Goal: Task Accomplishment & Management: Manage account settings

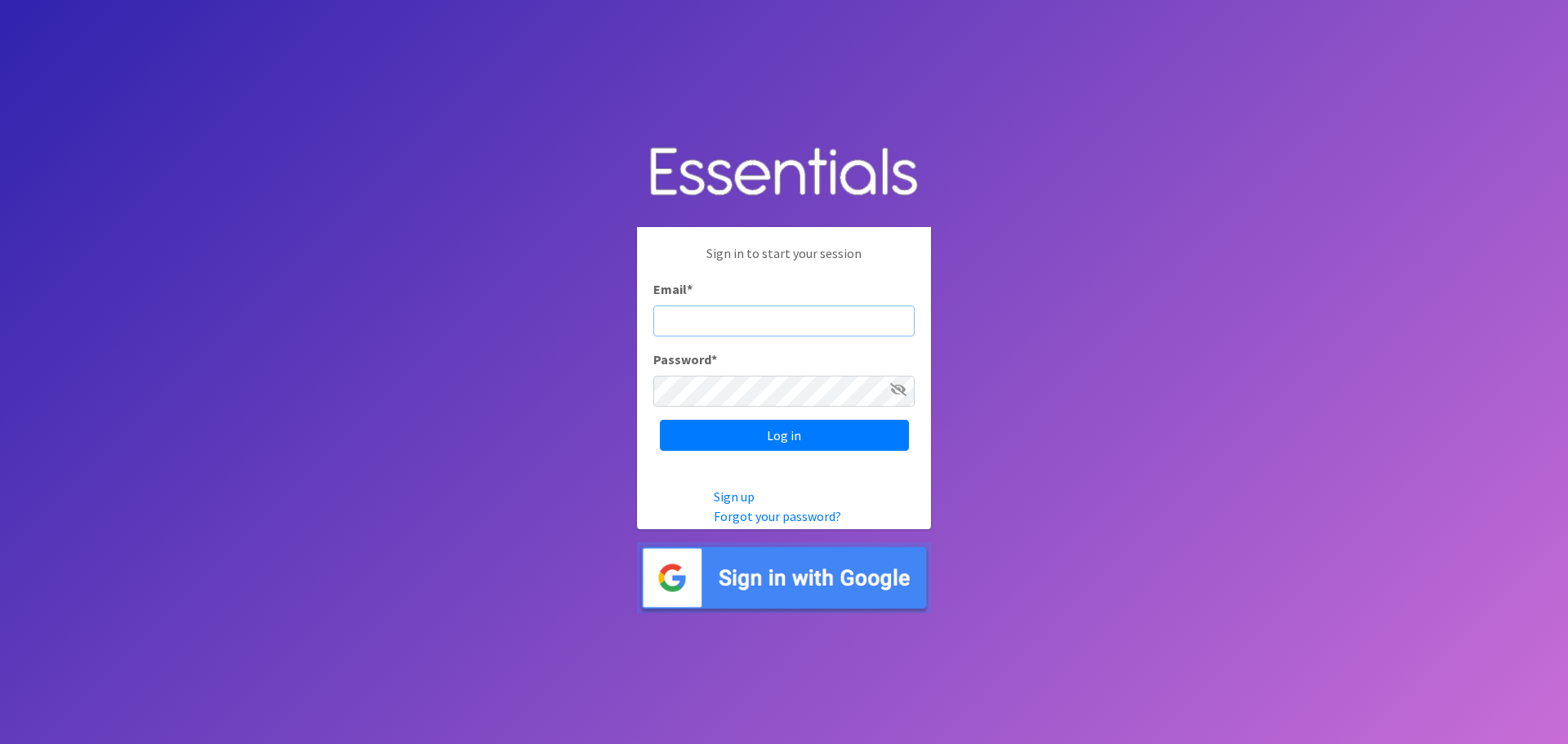
click at [710, 324] on input "Email *" at bounding box center [784, 321] width 261 height 31
paste input "communitydiaperbank@gmail.com"
type input "communitydiaperbank@gmail.com"
click at [756, 431] on input "Log in" at bounding box center [784, 435] width 249 height 31
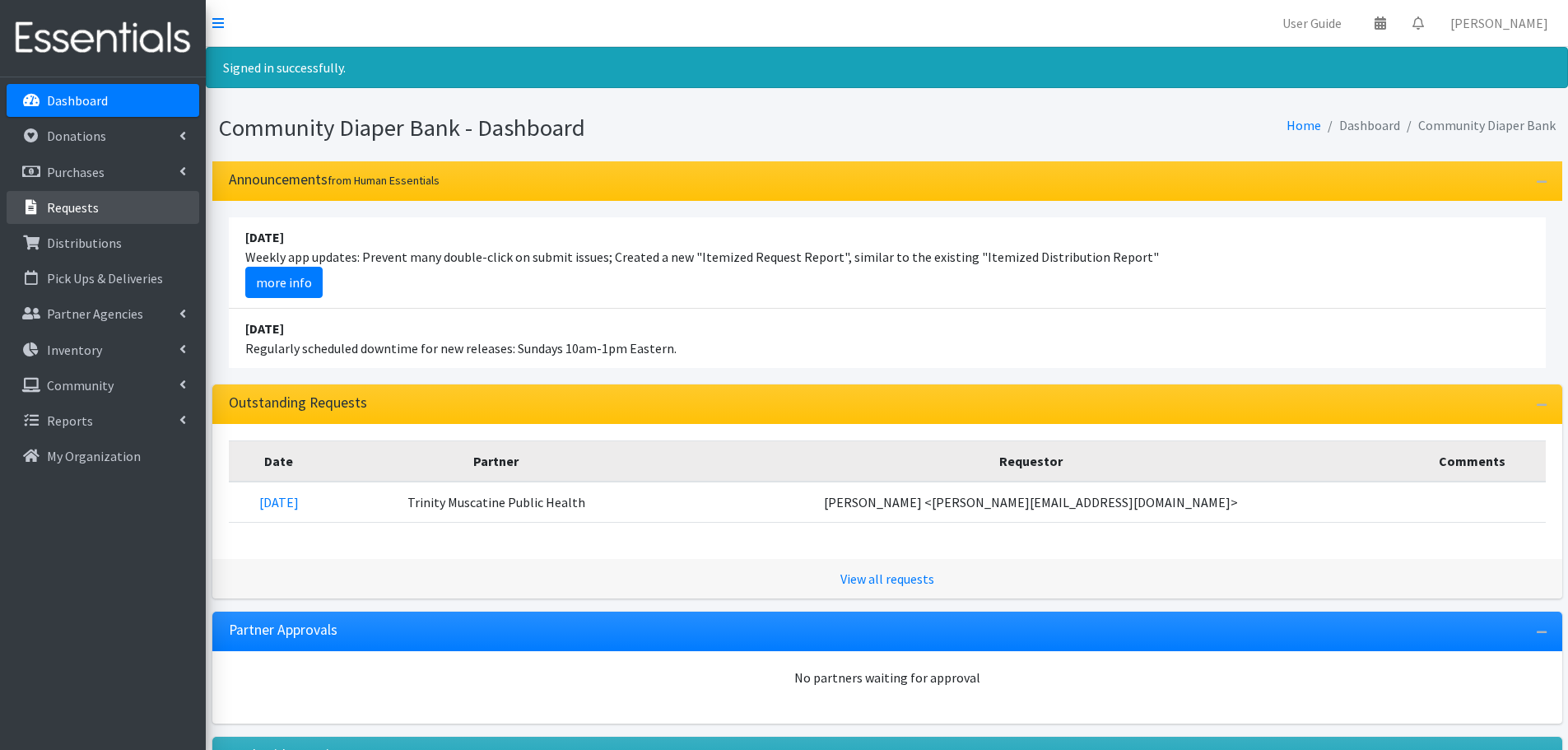
click at [106, 214] on link "Requests" at bounding box center [103, 207] width 193 height 33
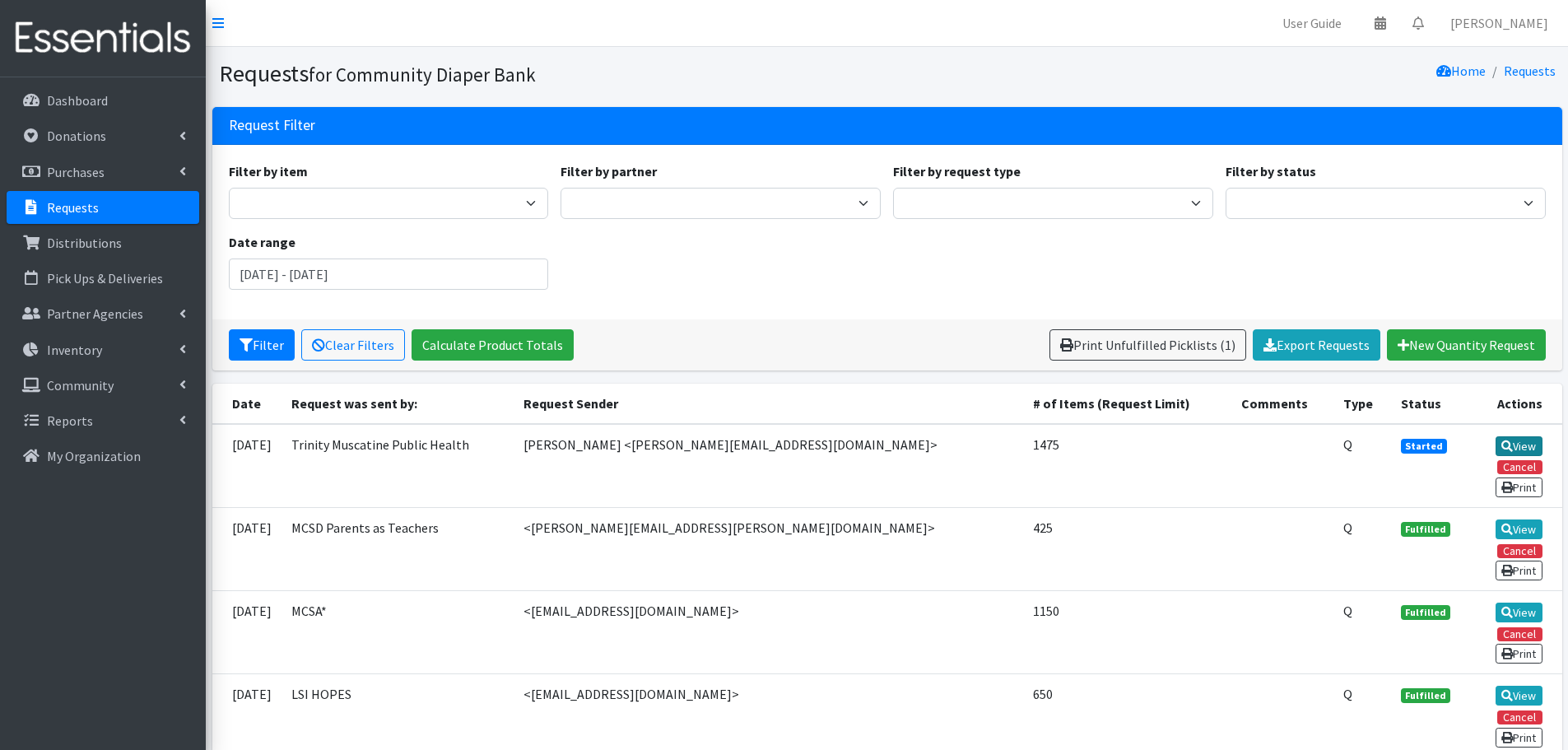
click at [1520, 438] on link "View" at bounding box center [1519, 446] width 47 height 20
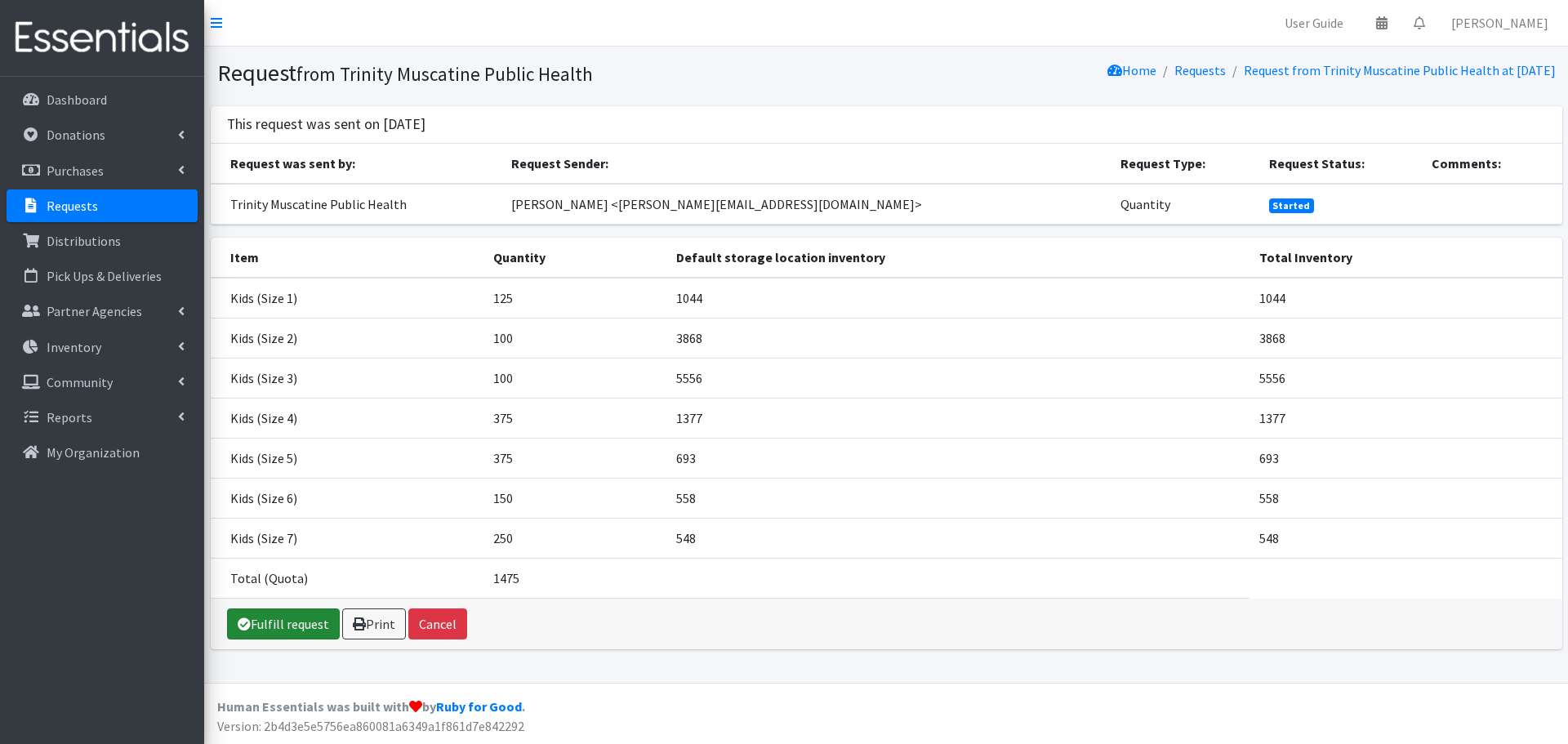
click at [276, 621] on link "Fulfill request" at bounding box center [283, 623] width 113 height 31
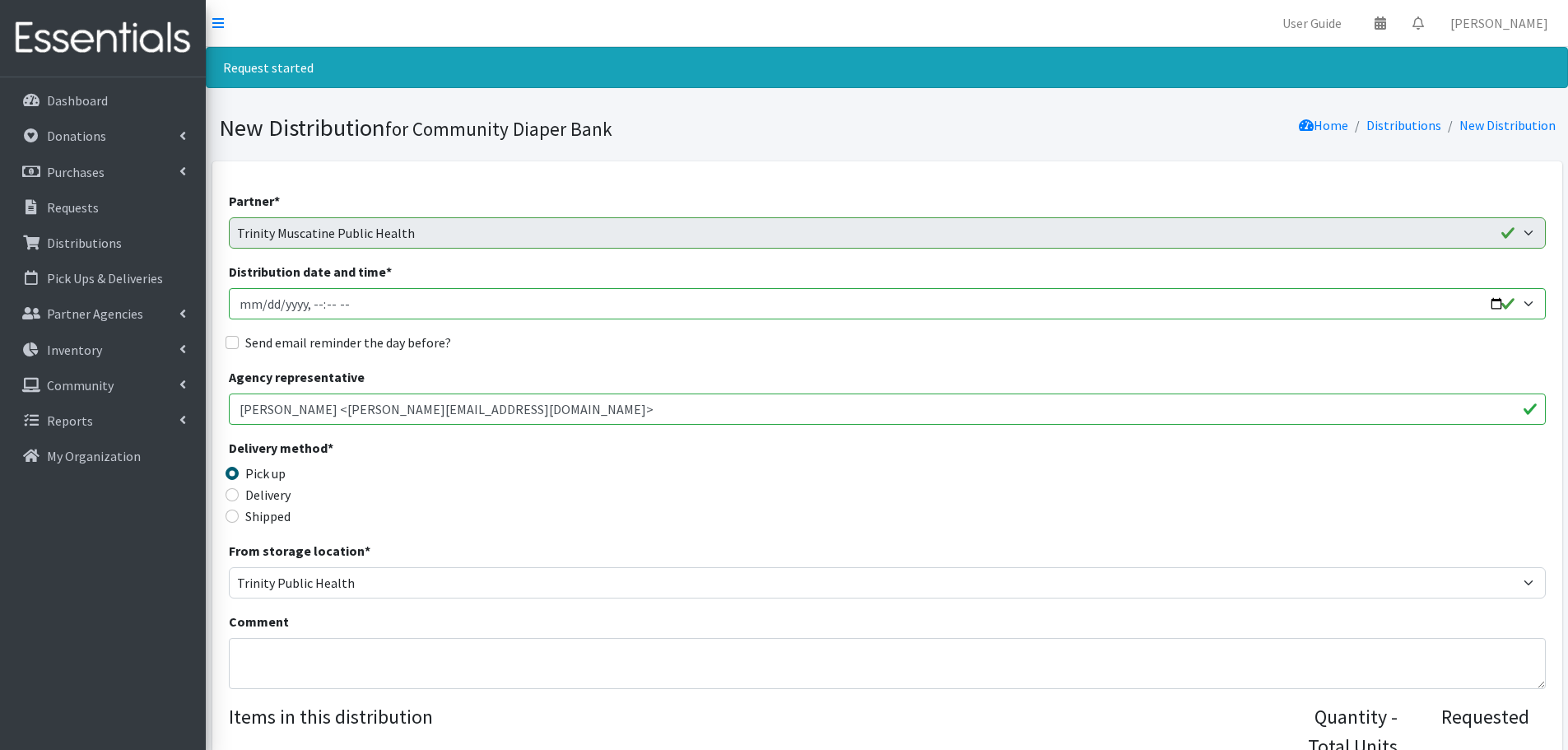
click at [1495, 304] on input "Distribution date and time *" at bounding box center [887, 304] width 1317 height 31
type input "2025-08-22T23:59"
click at [673, 352] on fieldset "Send email reminder the day before?" at bounding box center [887, 343] width 1317 height 22
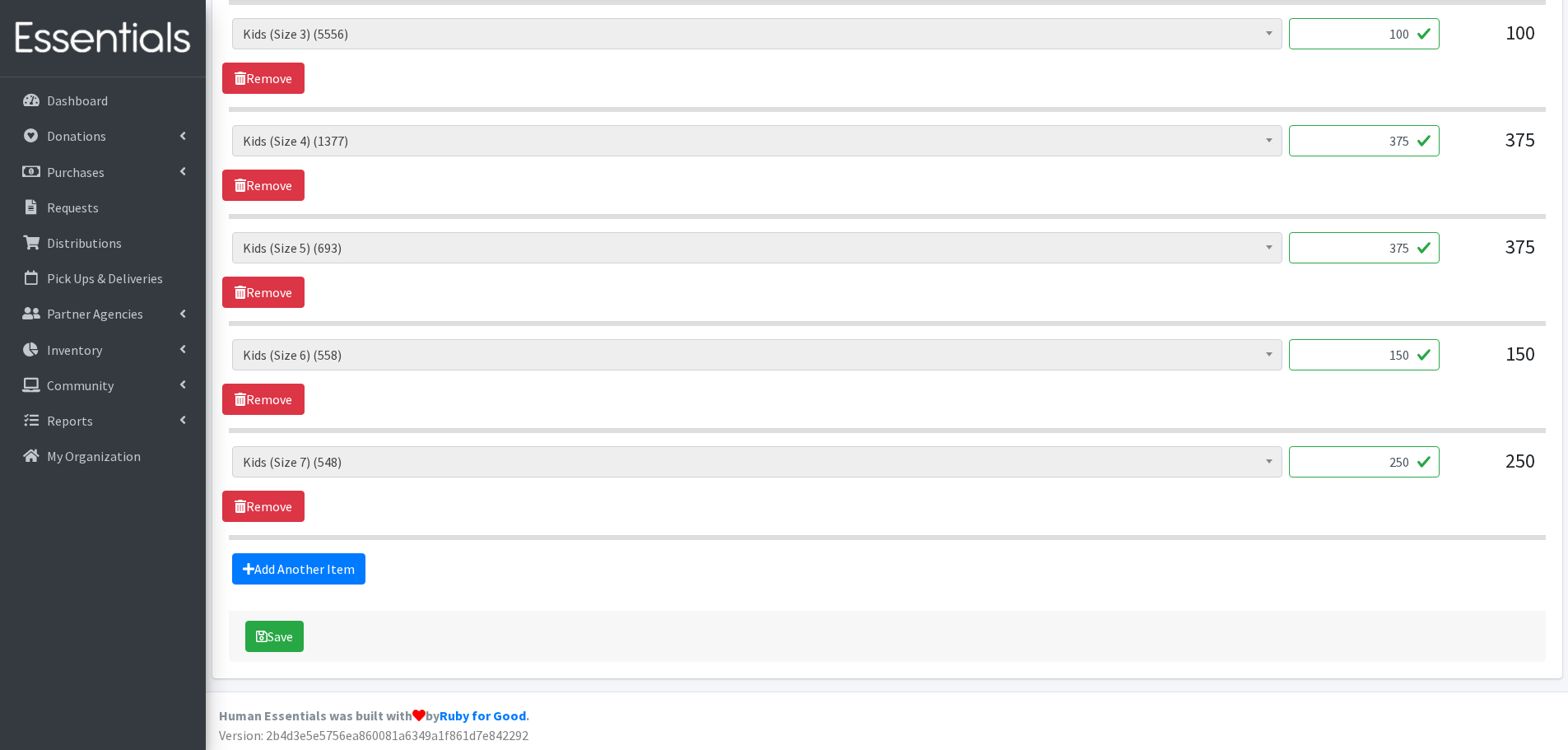
scroll to position [967, 0]
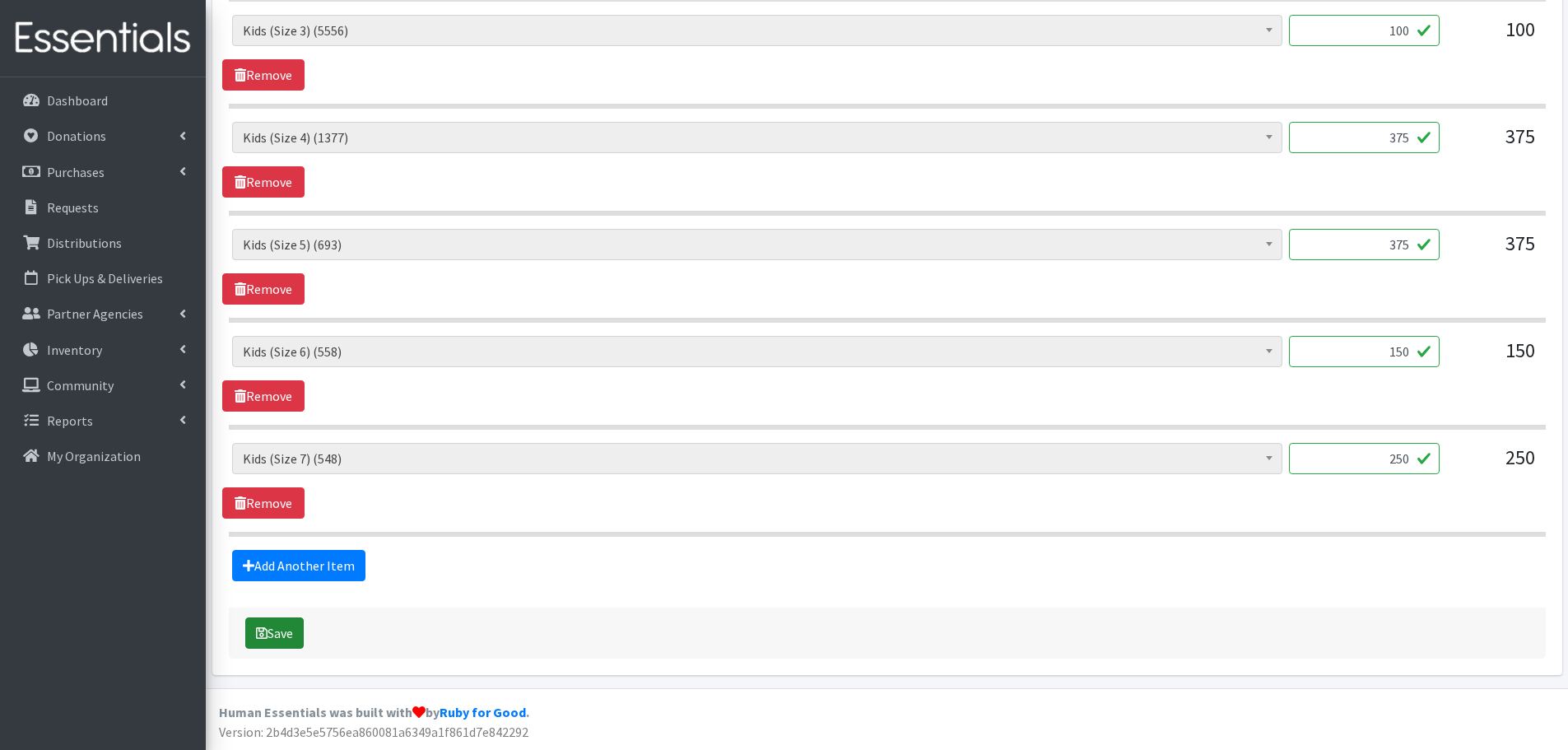
click at [279, 623] on button "Save" at bounding box center [274, 633] width 58 height 31
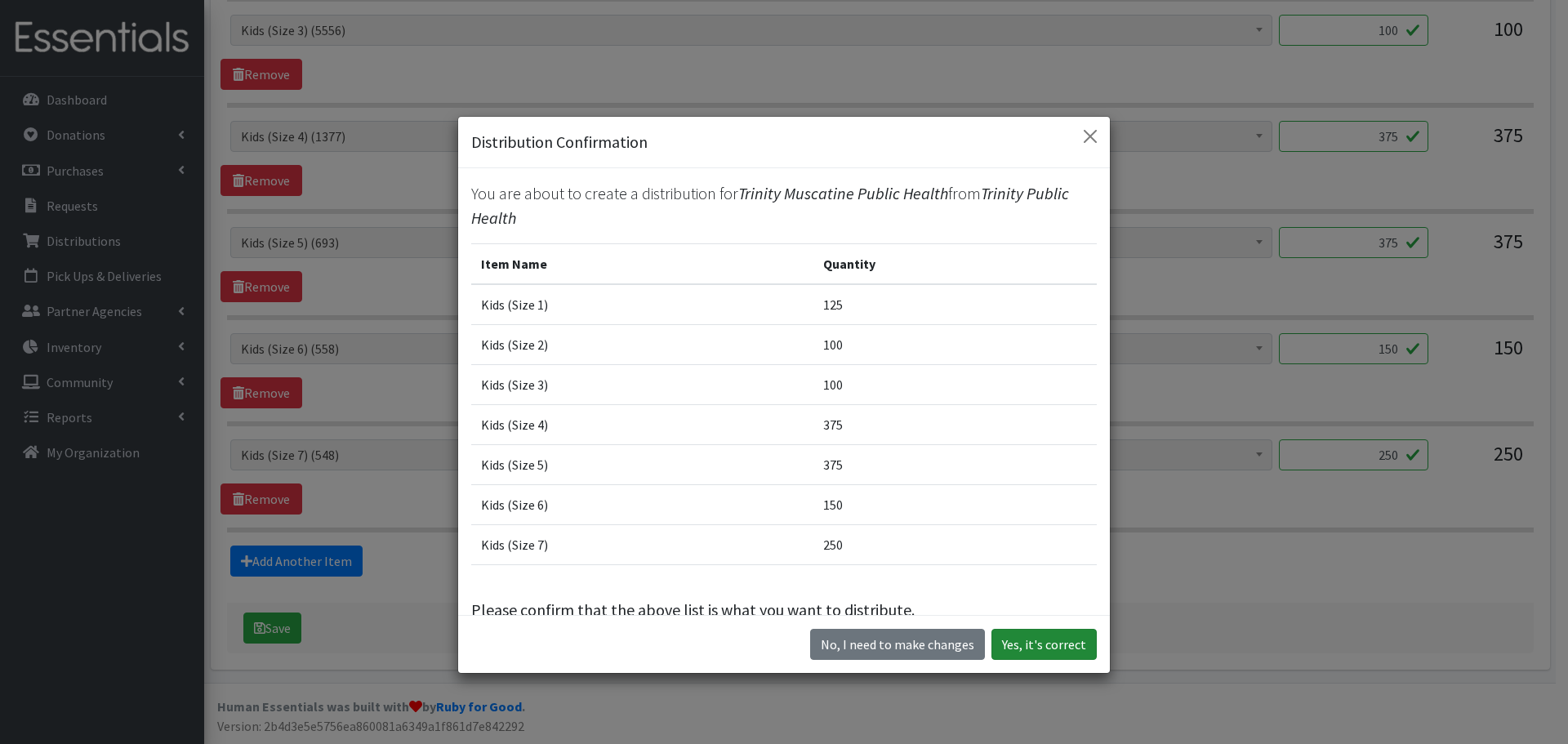
click at [1037, 640] on button "Yes, it's correct" at bounding box center [1044, 644] width 105 height 31
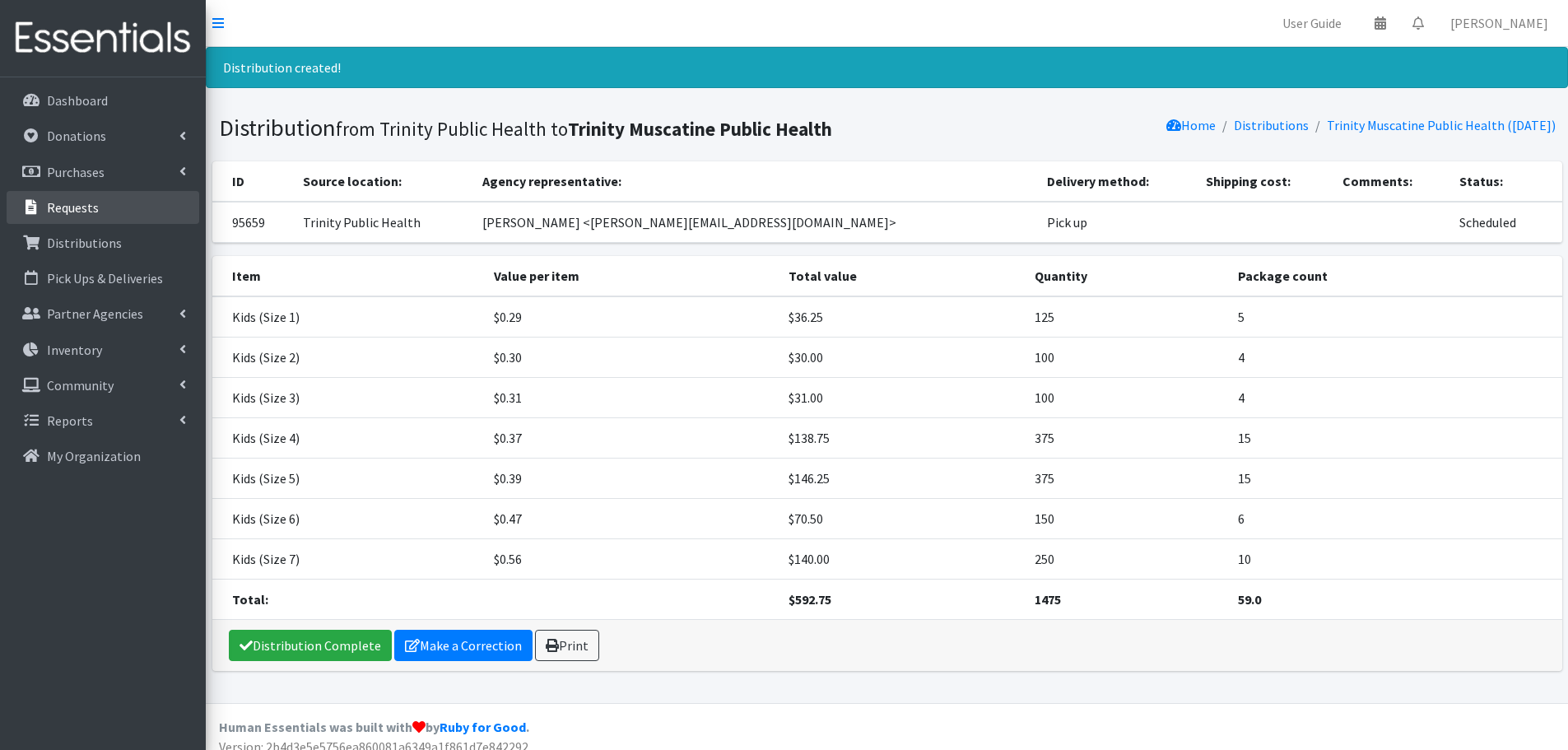
click at [110, 203] on link "Requests" at bounding box center [103, 207] width 193 height 33
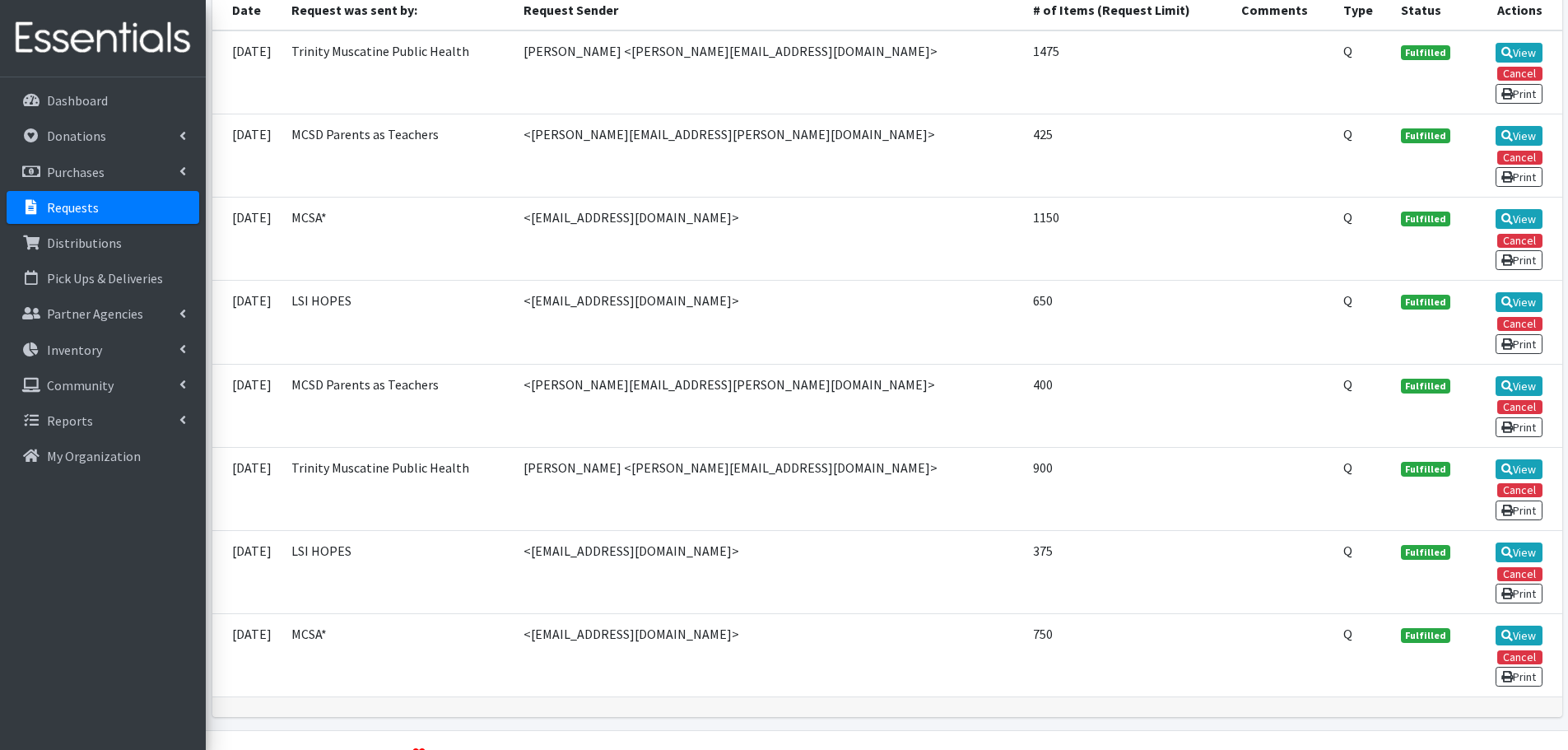
scroll to position [353, 0]
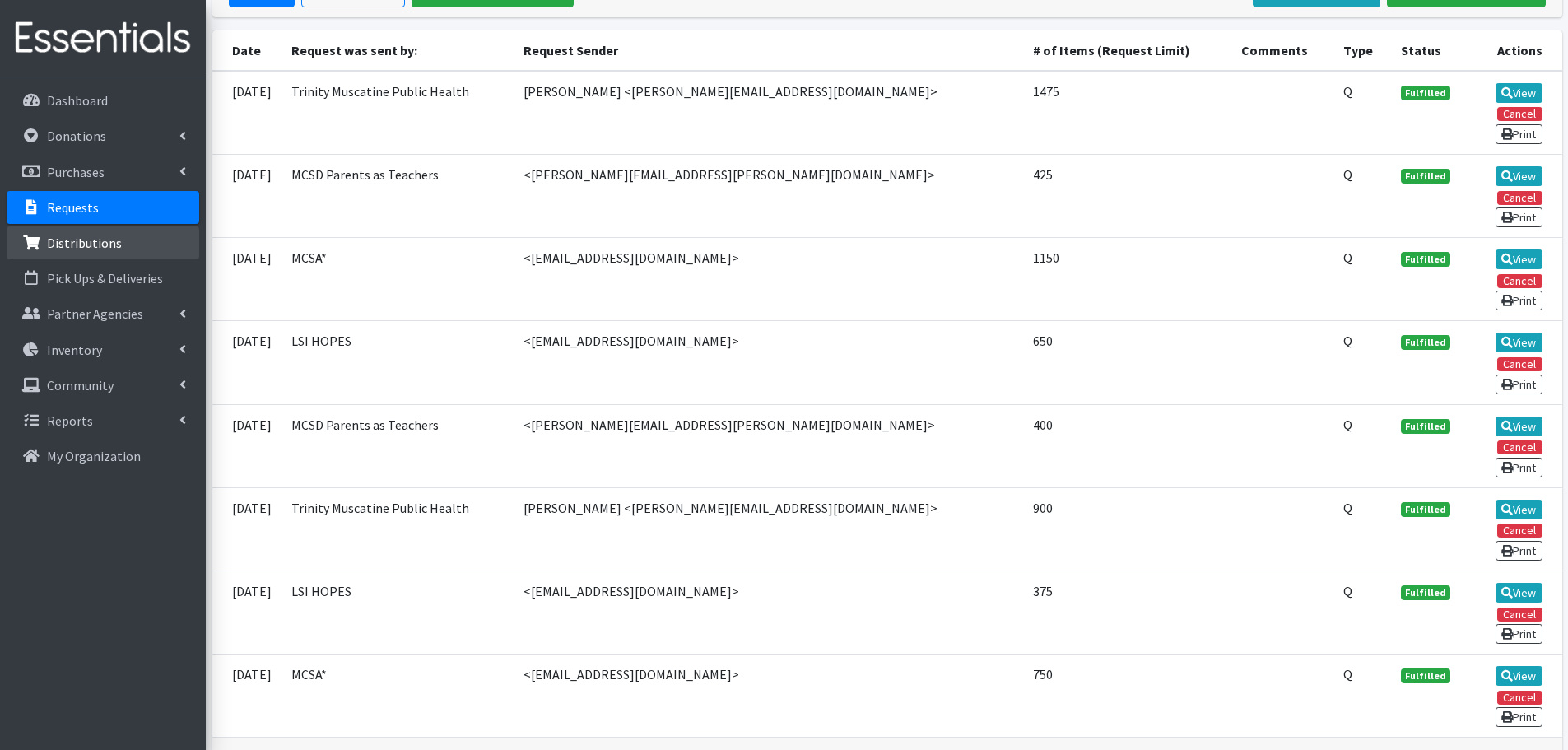
click at [98, 251] on link "Distributions" at bounding box center [103, 243] width 193 height 33
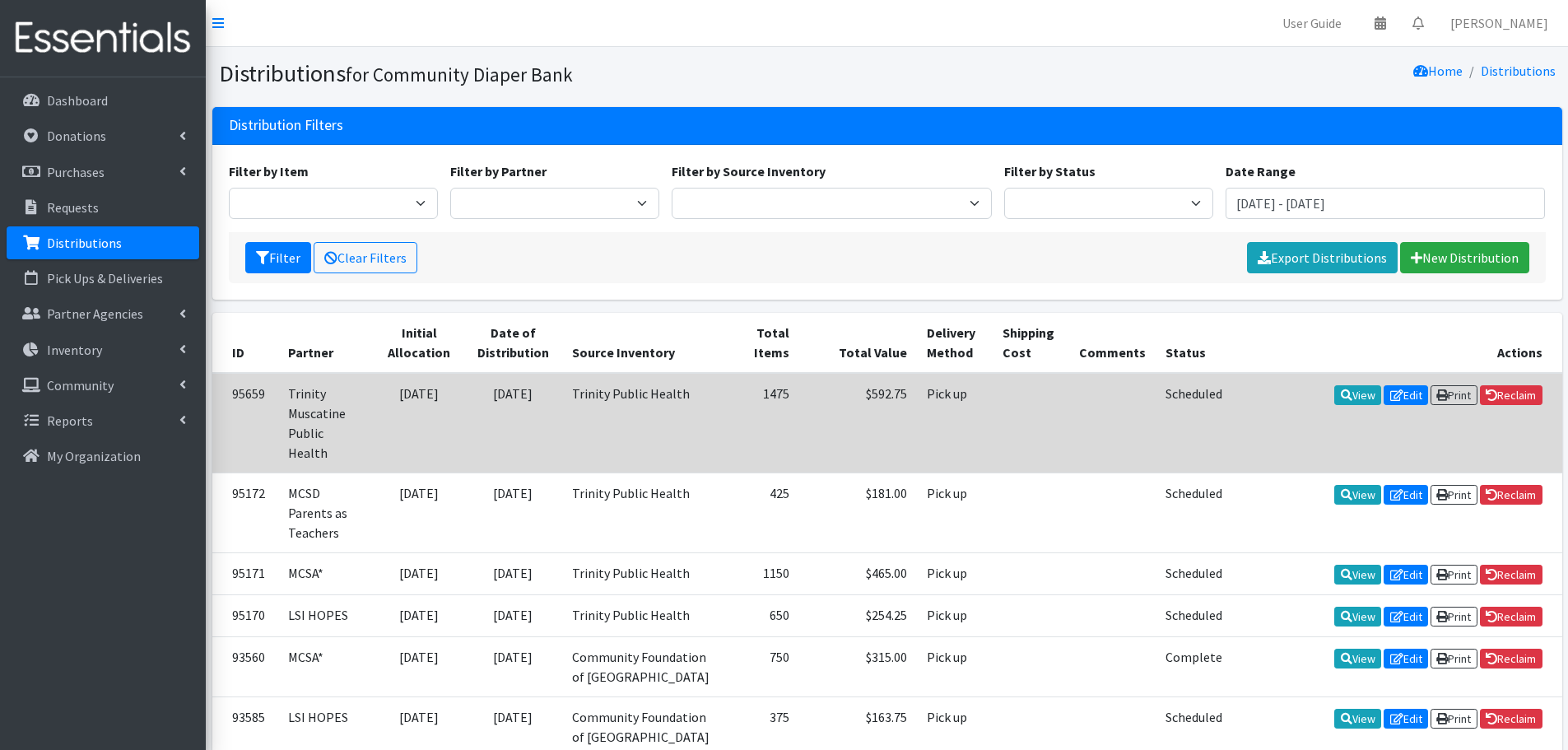
click at [1279, 395] on td "View Edit Print Reclaim" at bounding box center [1397, 424] width 329 height 101
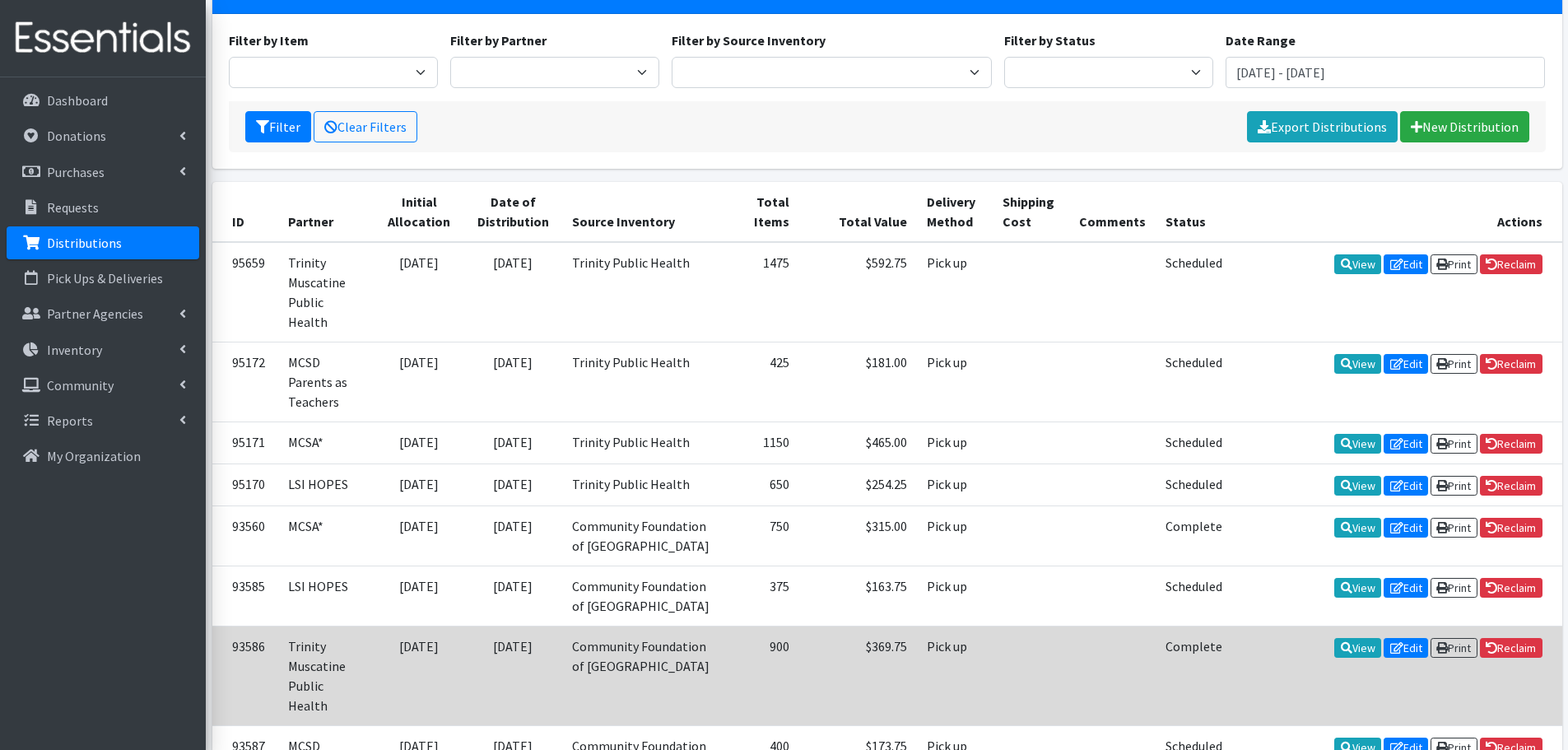
scroll to position [115, 0]
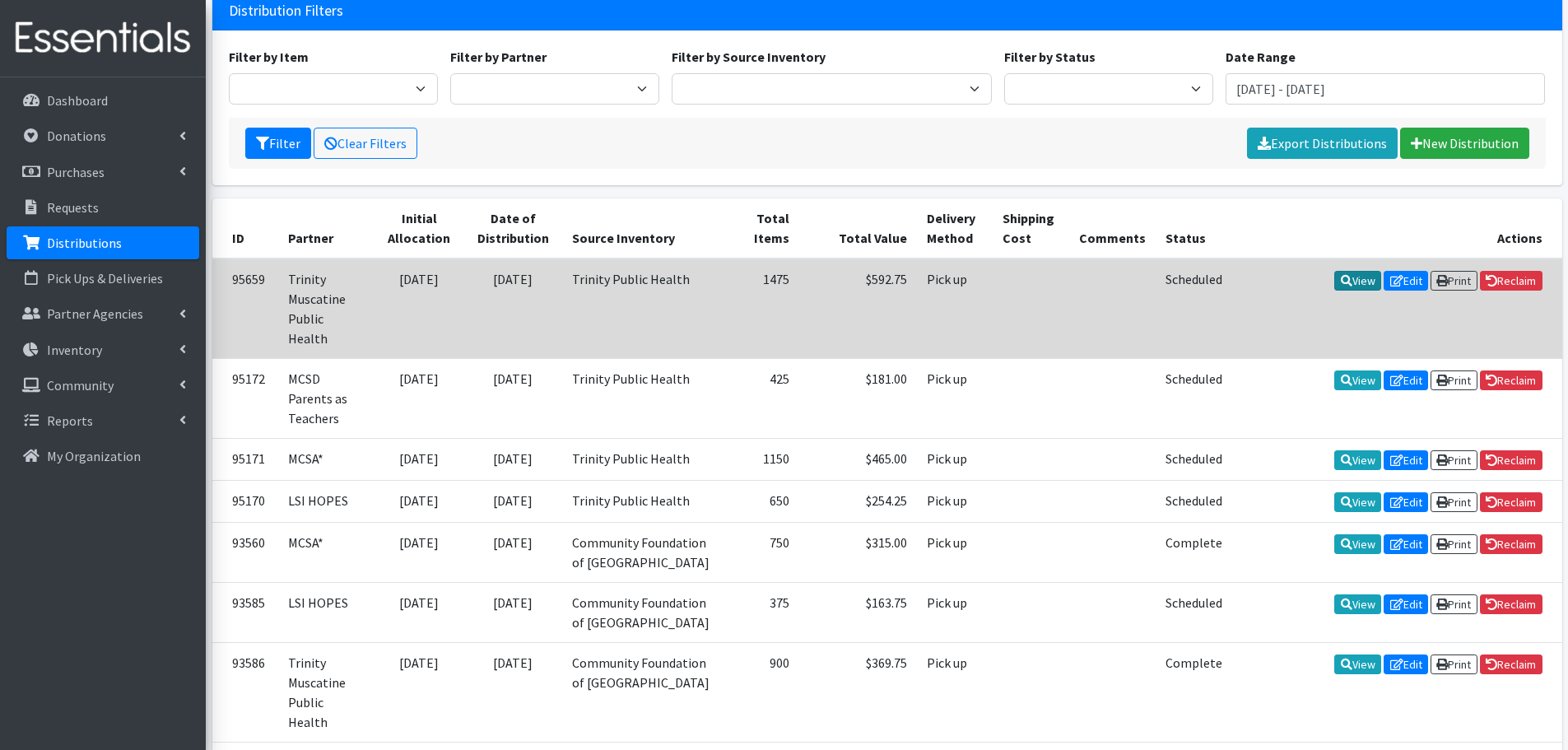
click at [1349, 274] on link "View" at bounding box center [1358, 280] width 47 height 20
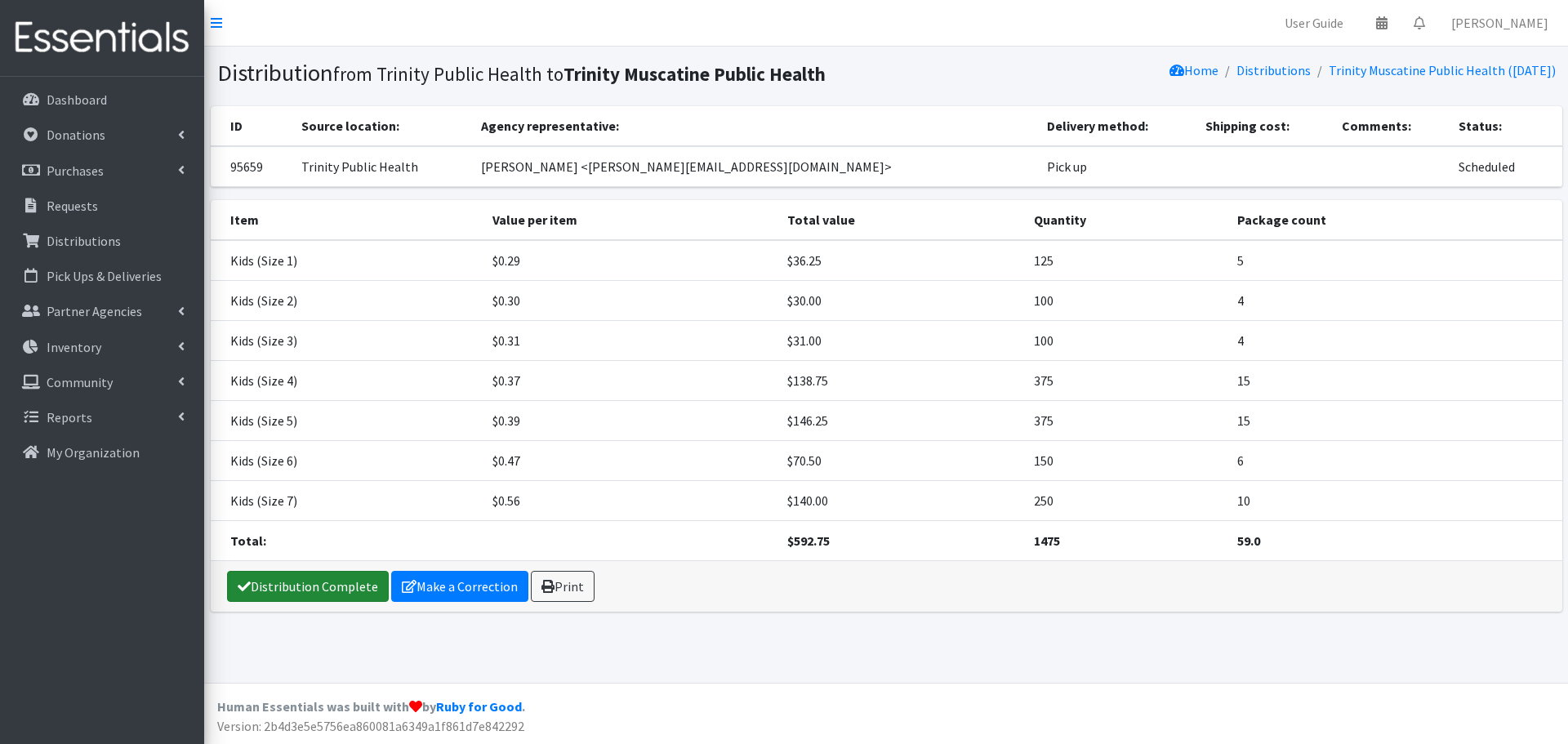
click at [282, 591] on link "Distribution Complete" at bounding box center [308, 586] width 162 height 31
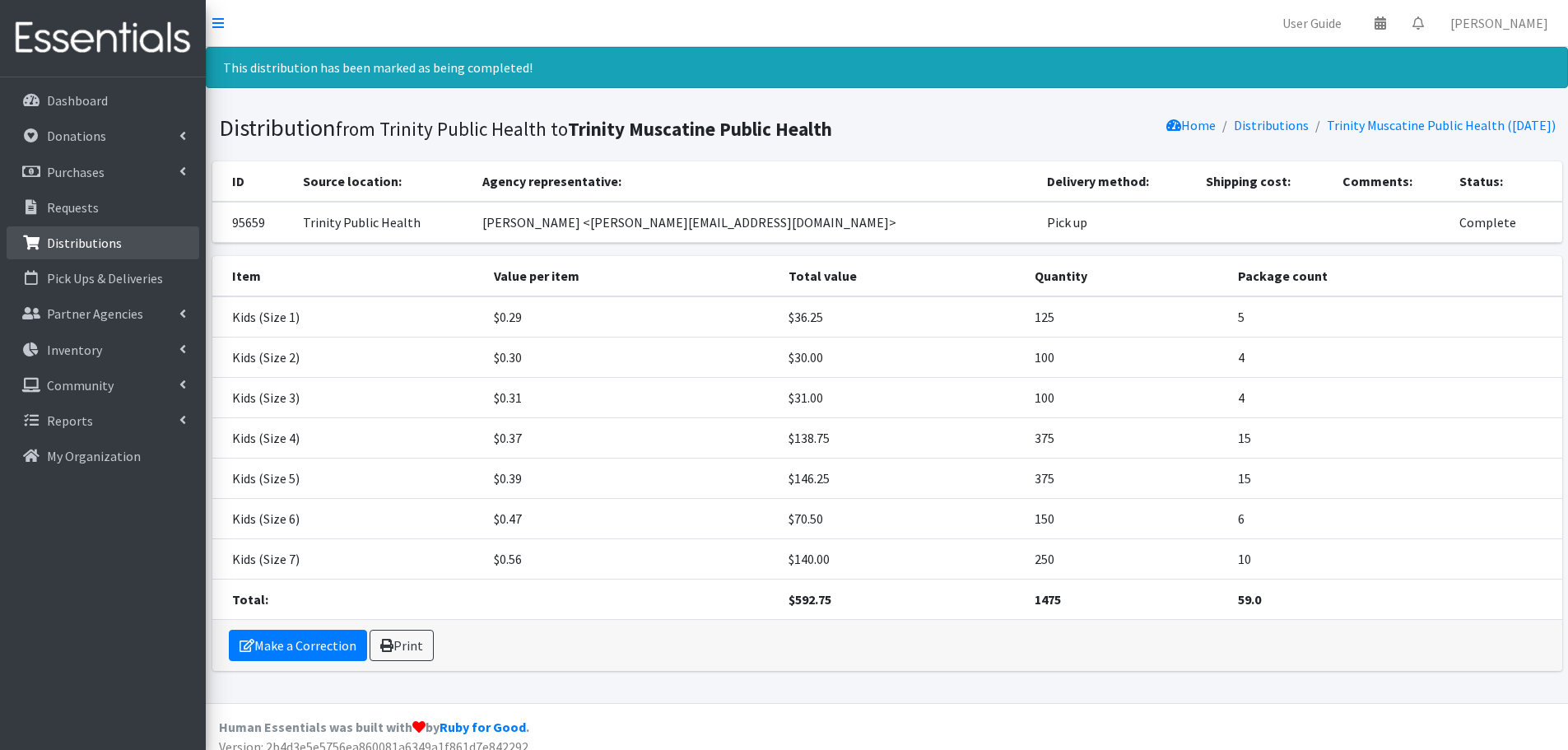
click at [104, 242] on p "Distributions" at bounding box center [84, 242] width 75 height 16
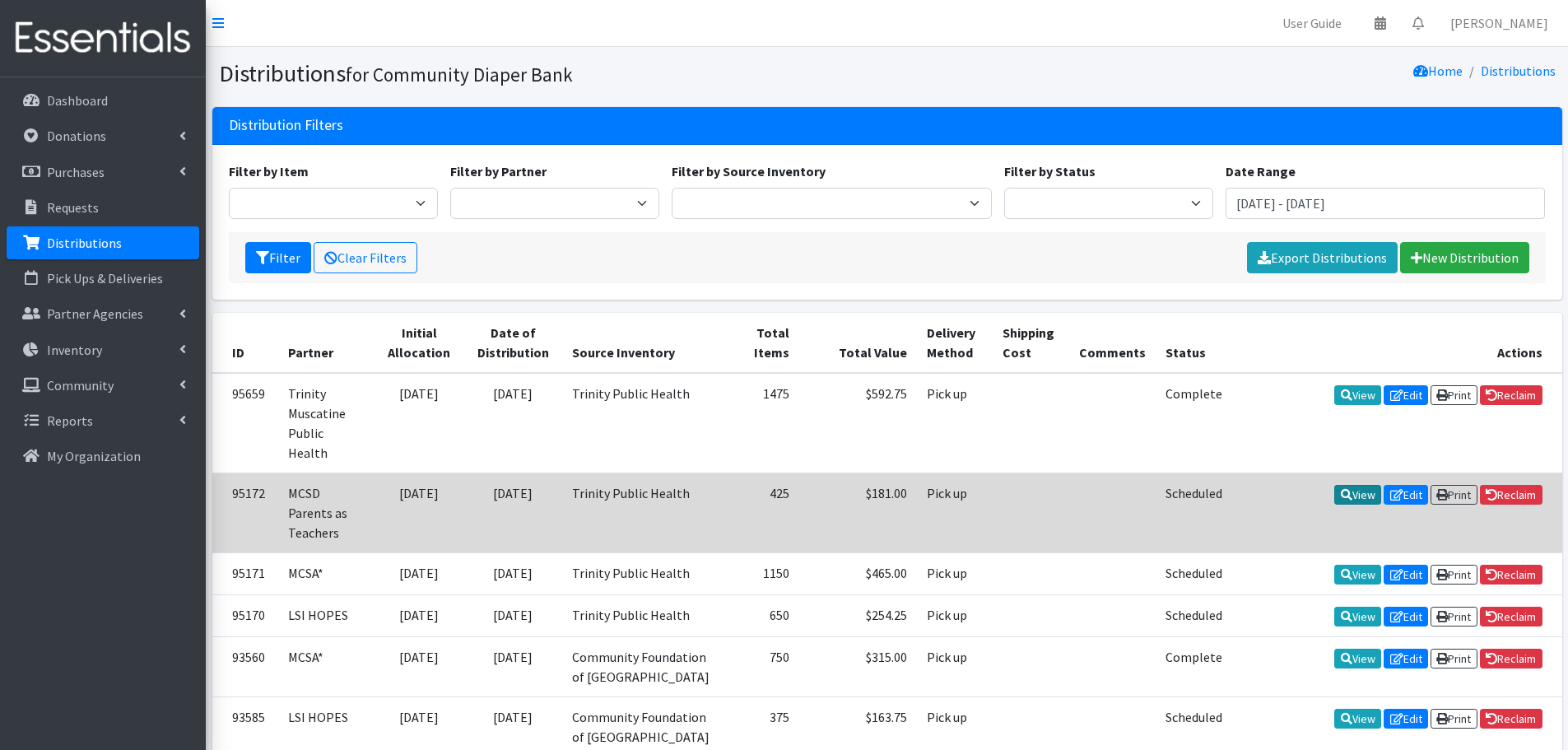
click at [1341, 489] on icon at bounding box center [1347, 494] width 11 height 11
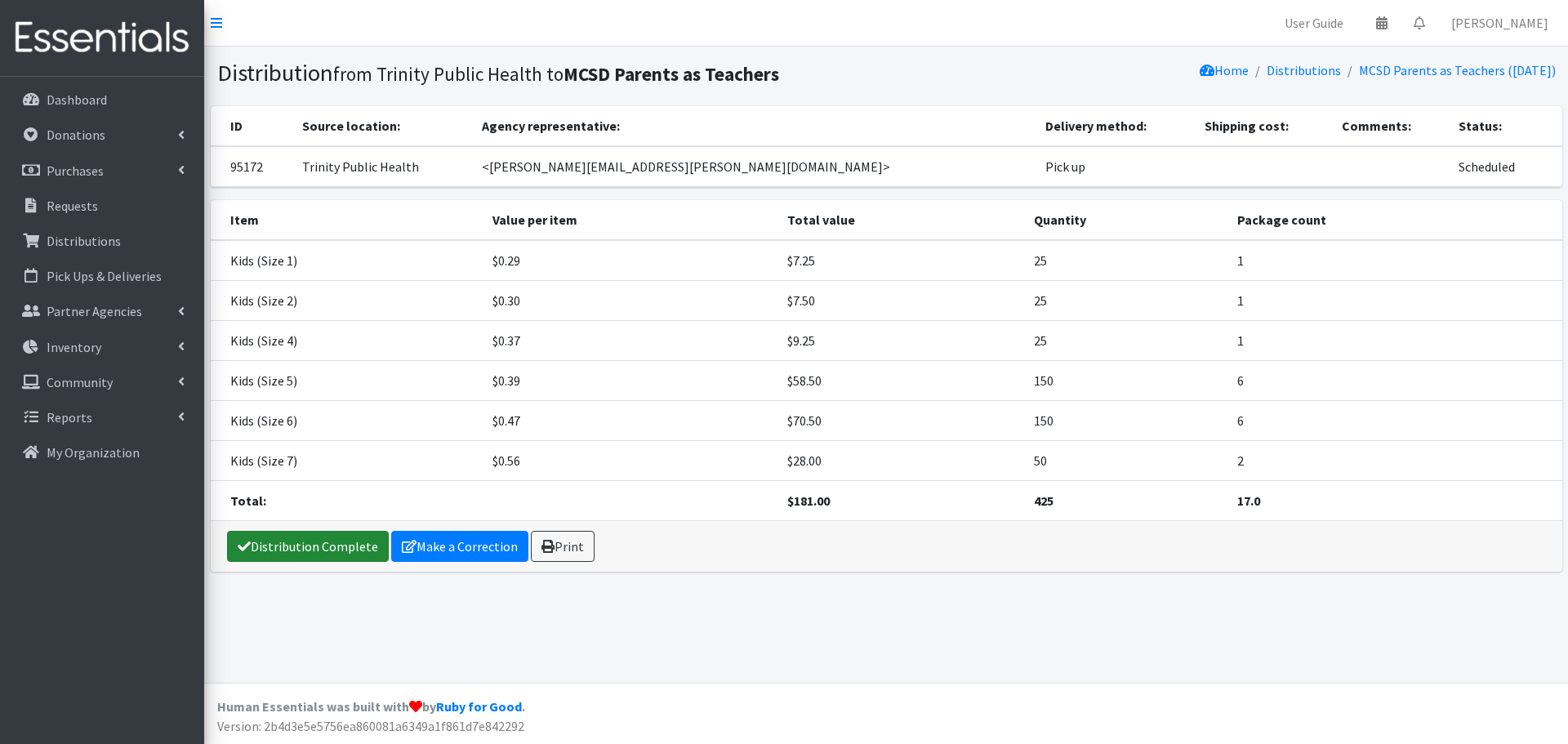
click at [295, 536] on link "Distribution Complete" at bounding box center [308, 546] width 162 height 31
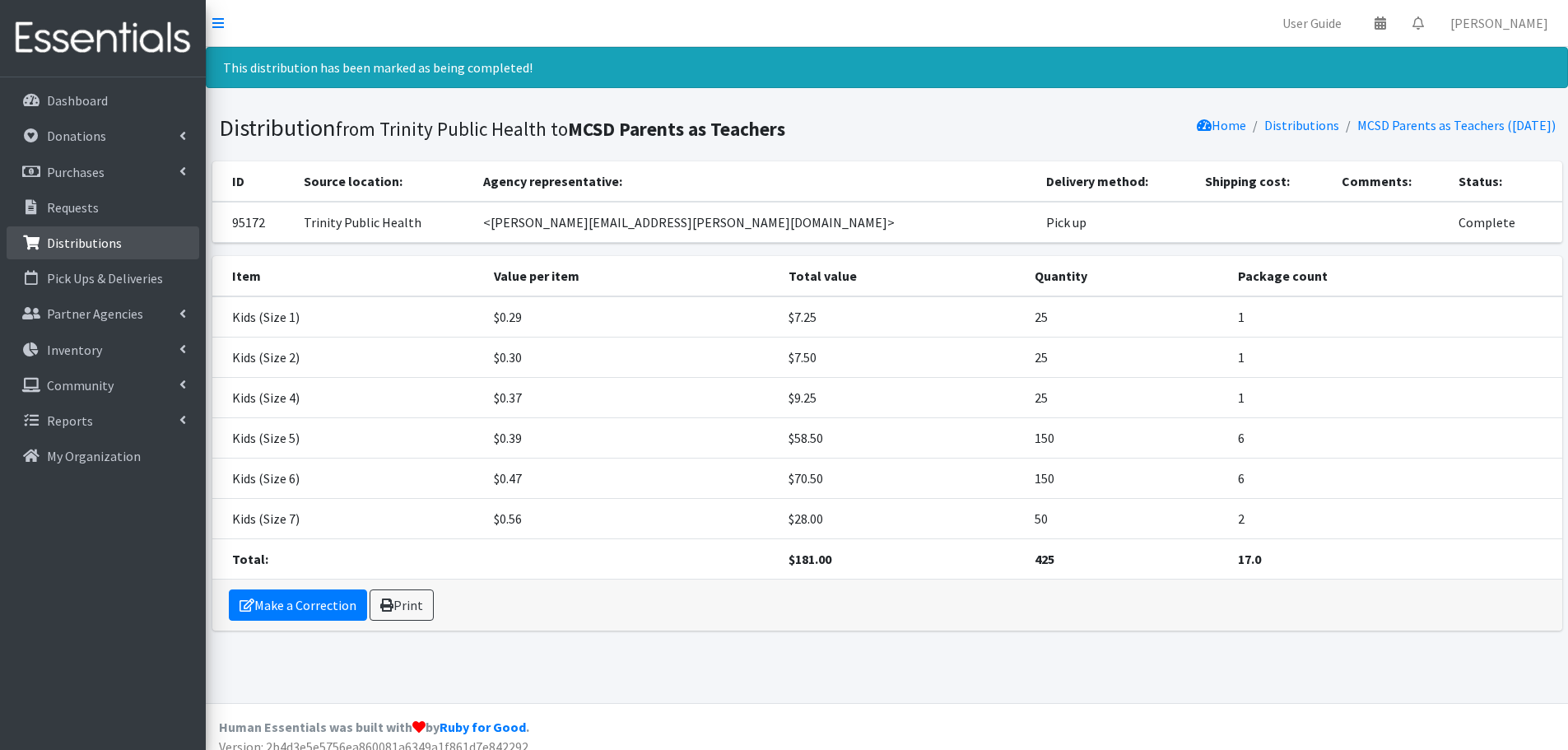
click at [89, 234] on p "Distributions" at bounding box center [84, 242] width 75 height 16
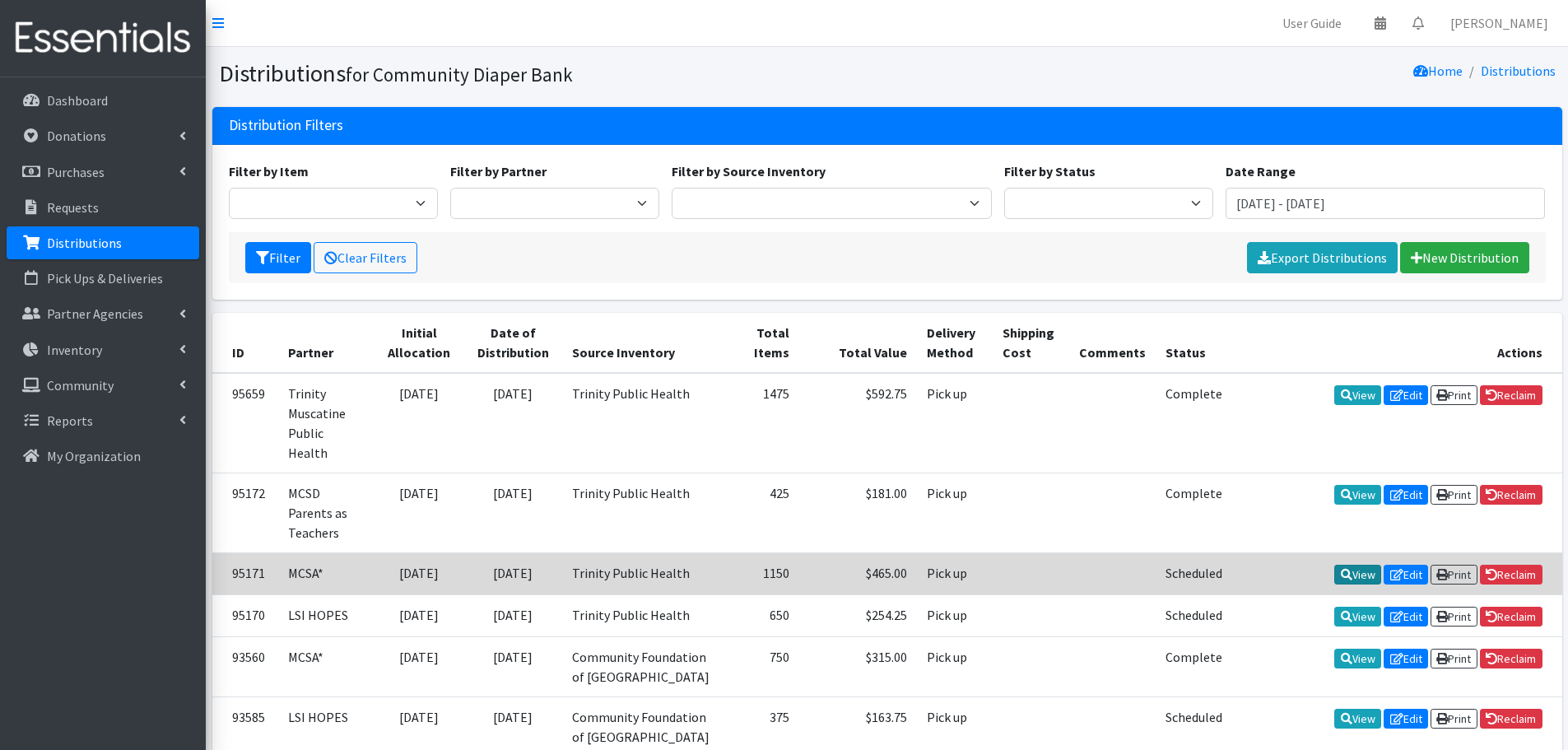
click at [1346, 565] on link "View" at bounding box center [1358, 575] width 47 height 20
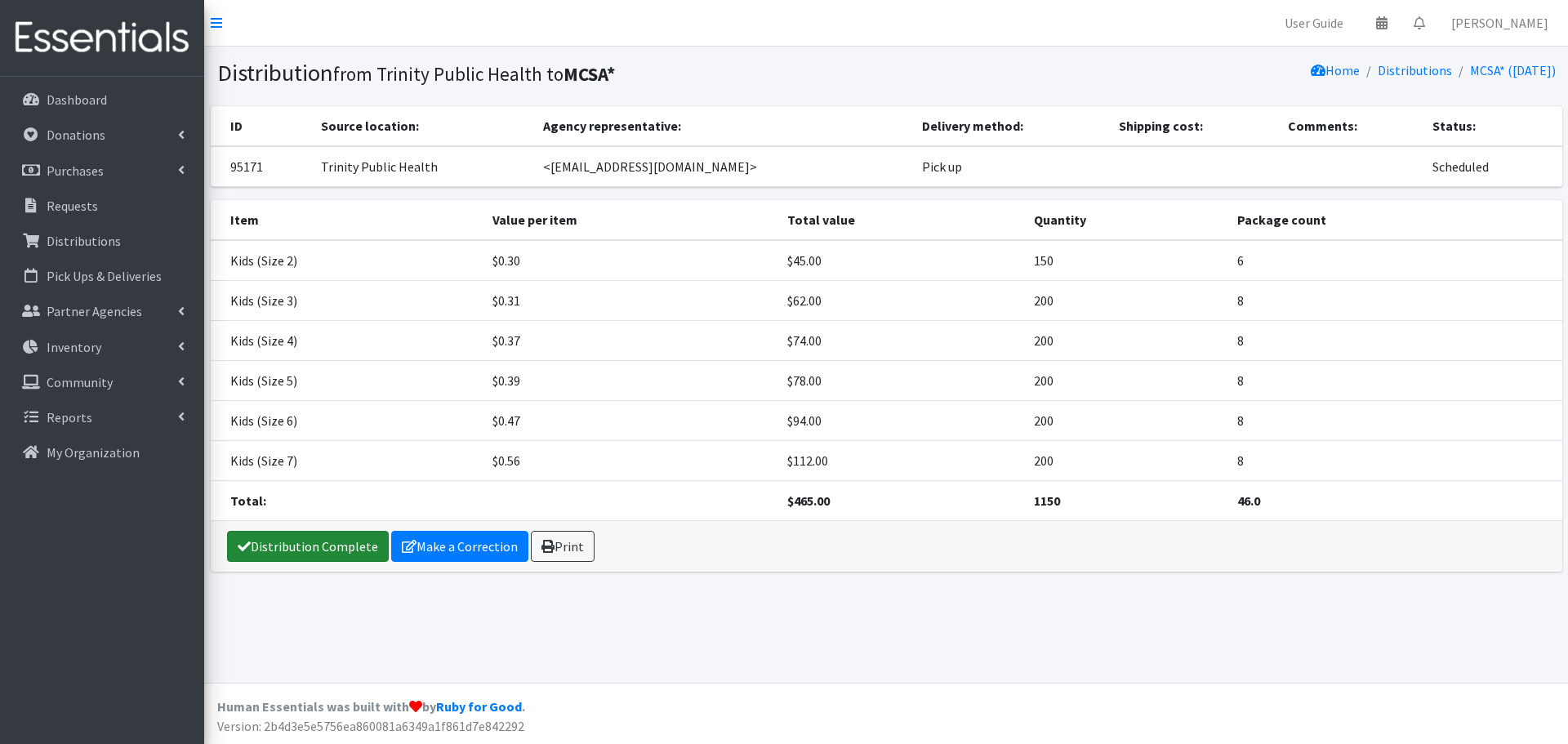
click at [251, 549] on link "Distribution Complete" at bounding box center [308, 546] width 162 height 31
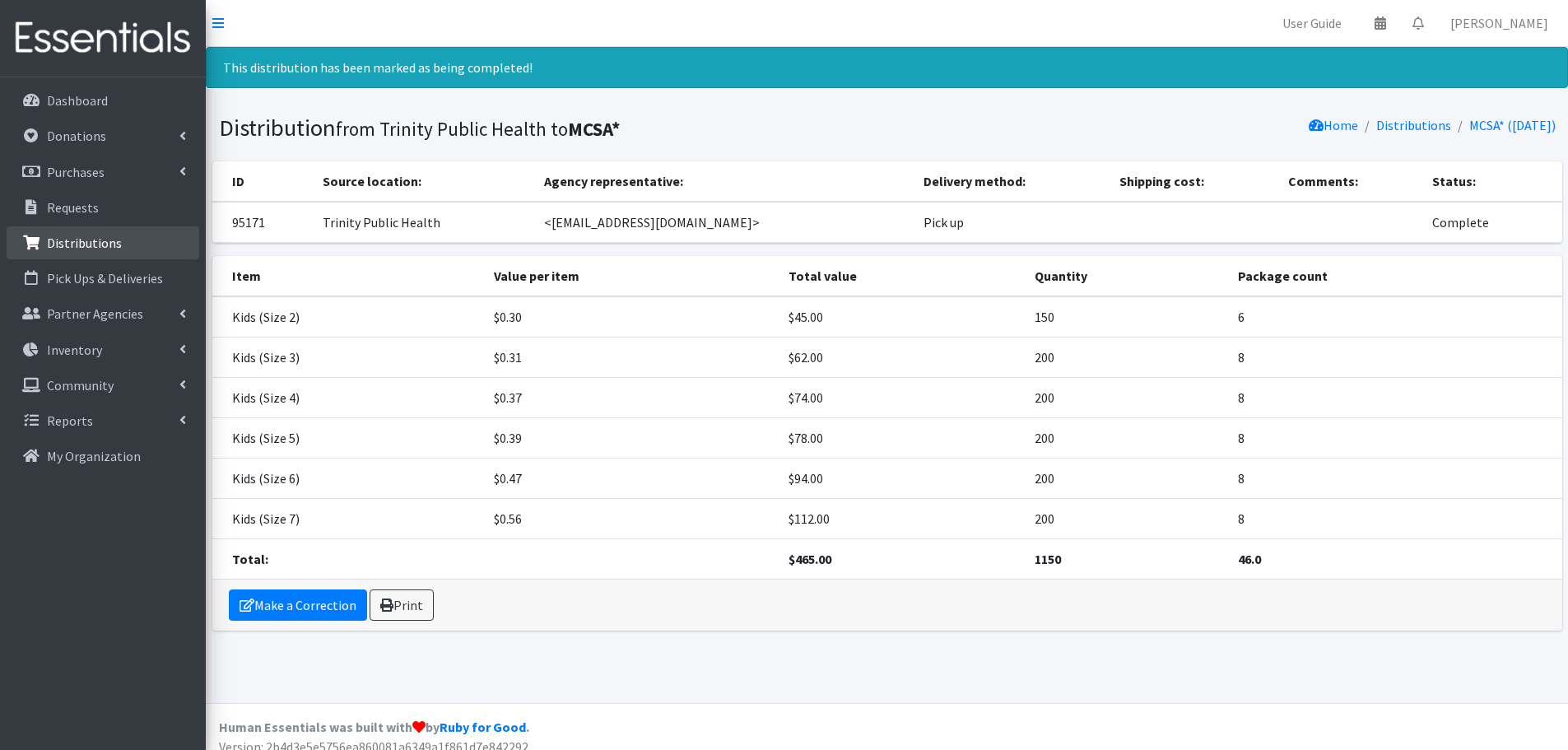
click at [134, 248] on link "Distributions" at bounding box center [103, 243] width 193 height 33
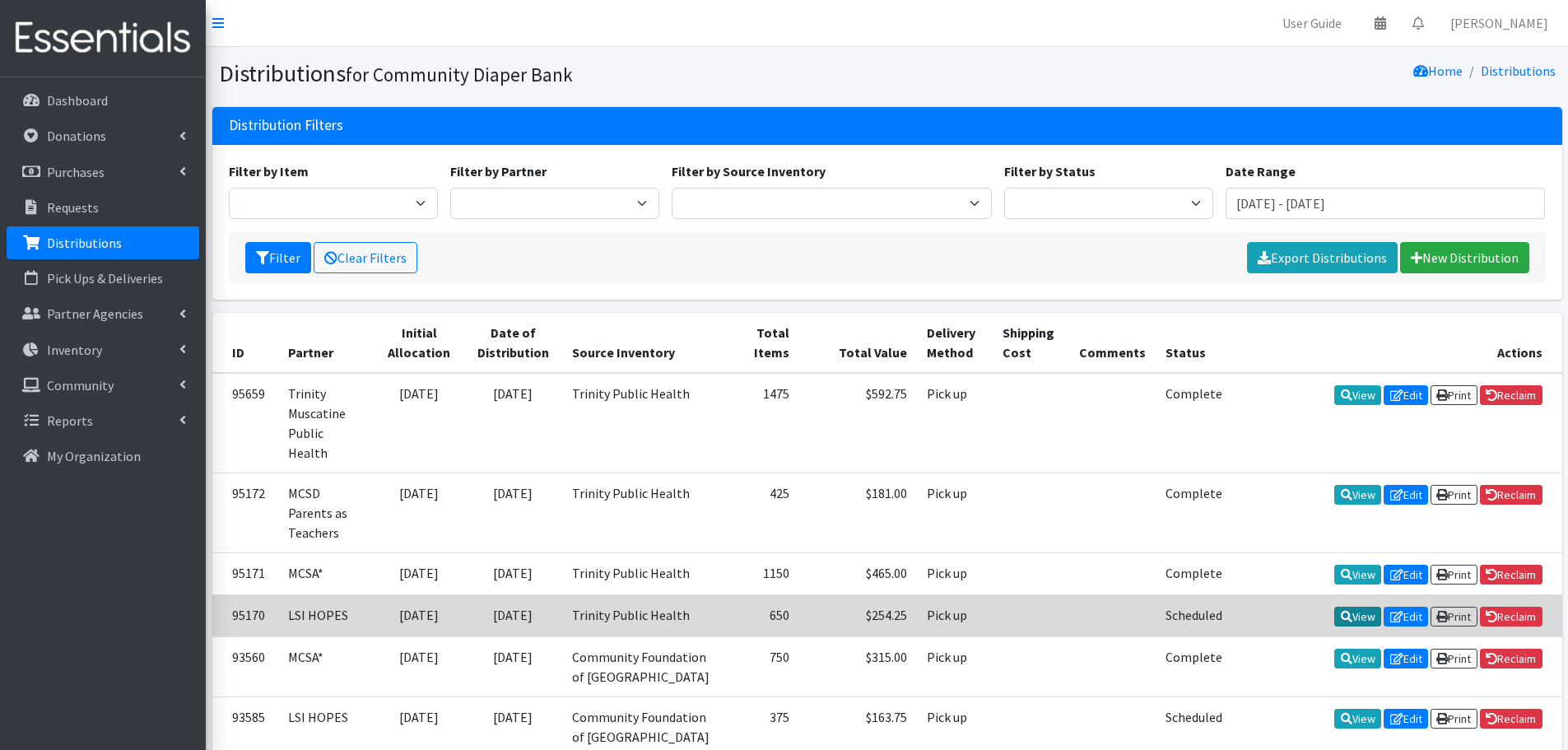
click at [1341, 607] on link "View" at bounding box center [1358, 616] width 47 height 20
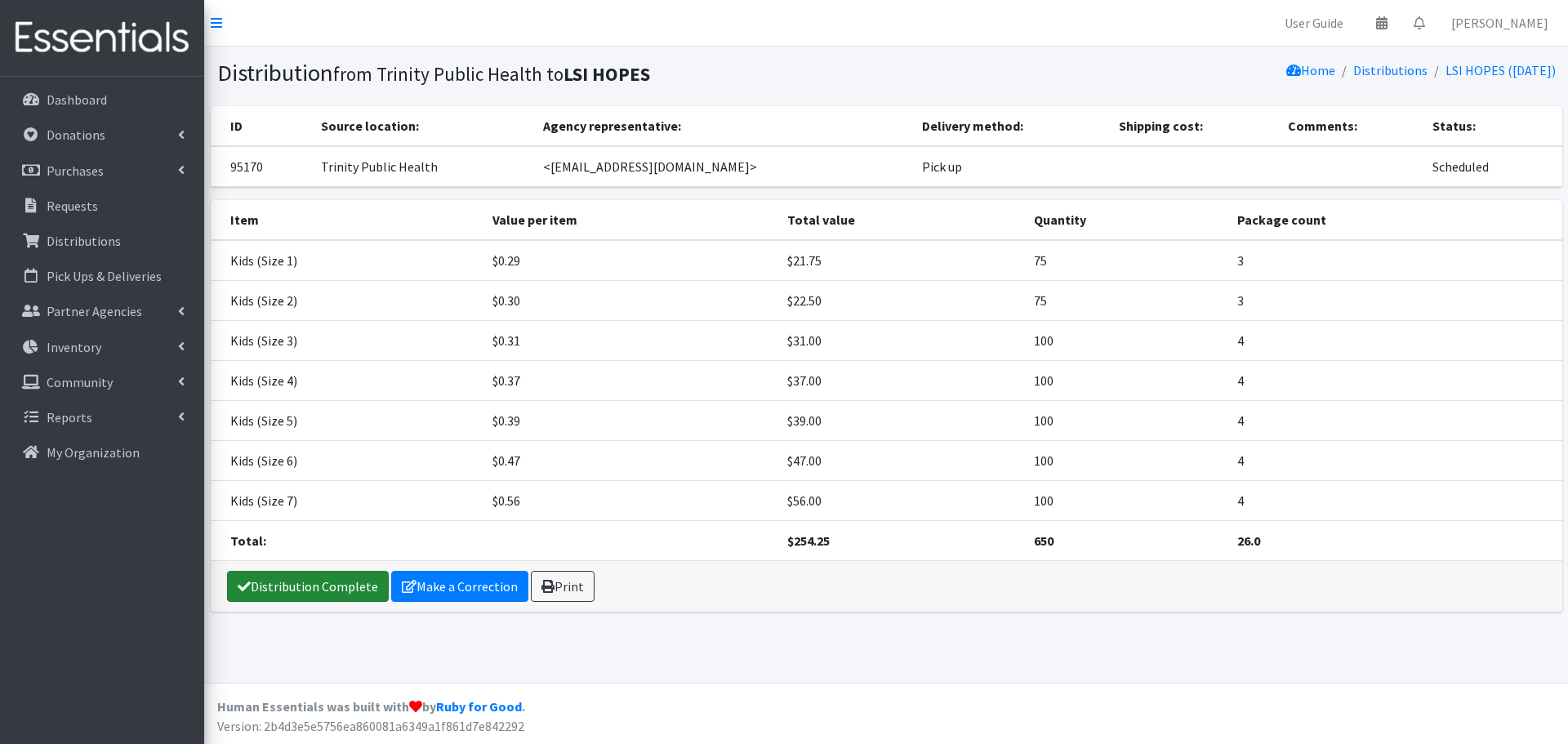
click at [311, 592] on link "Distribution Complete" at bounding box center [308, 586] width 162 height 31
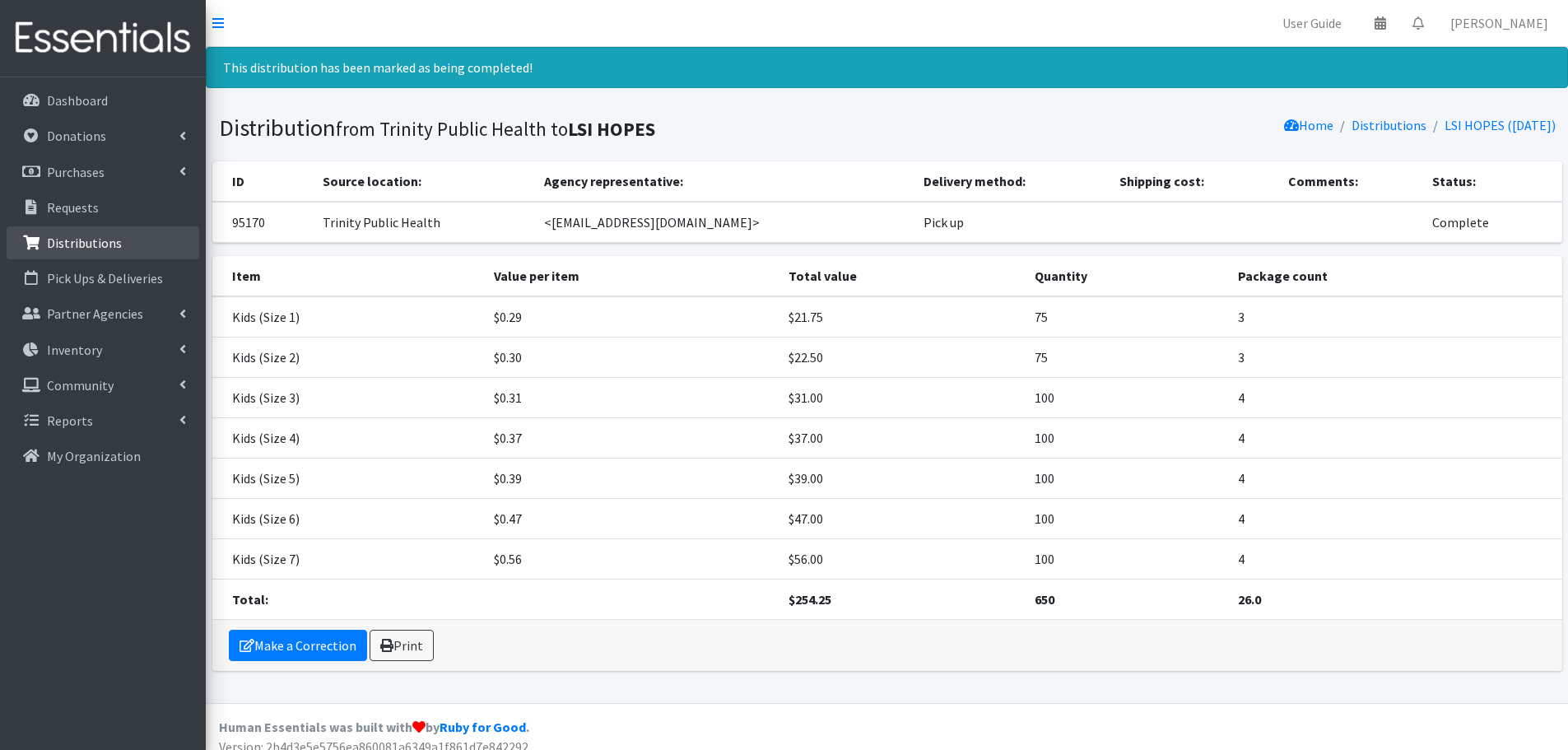
click at [103, 247] on p "Distributions" at bounding box center [84, 242] width 75 height 16
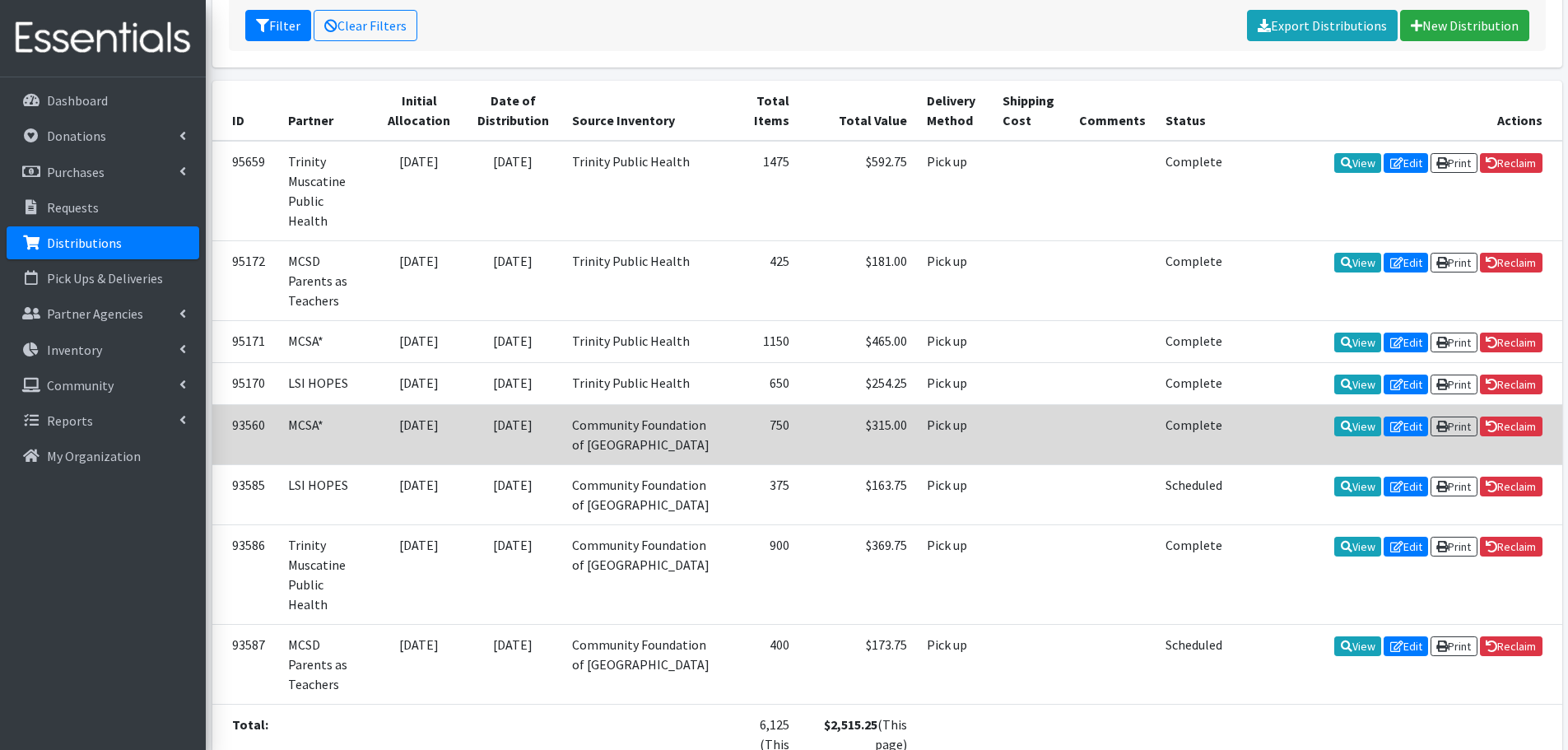
scroll to position [361, 0]
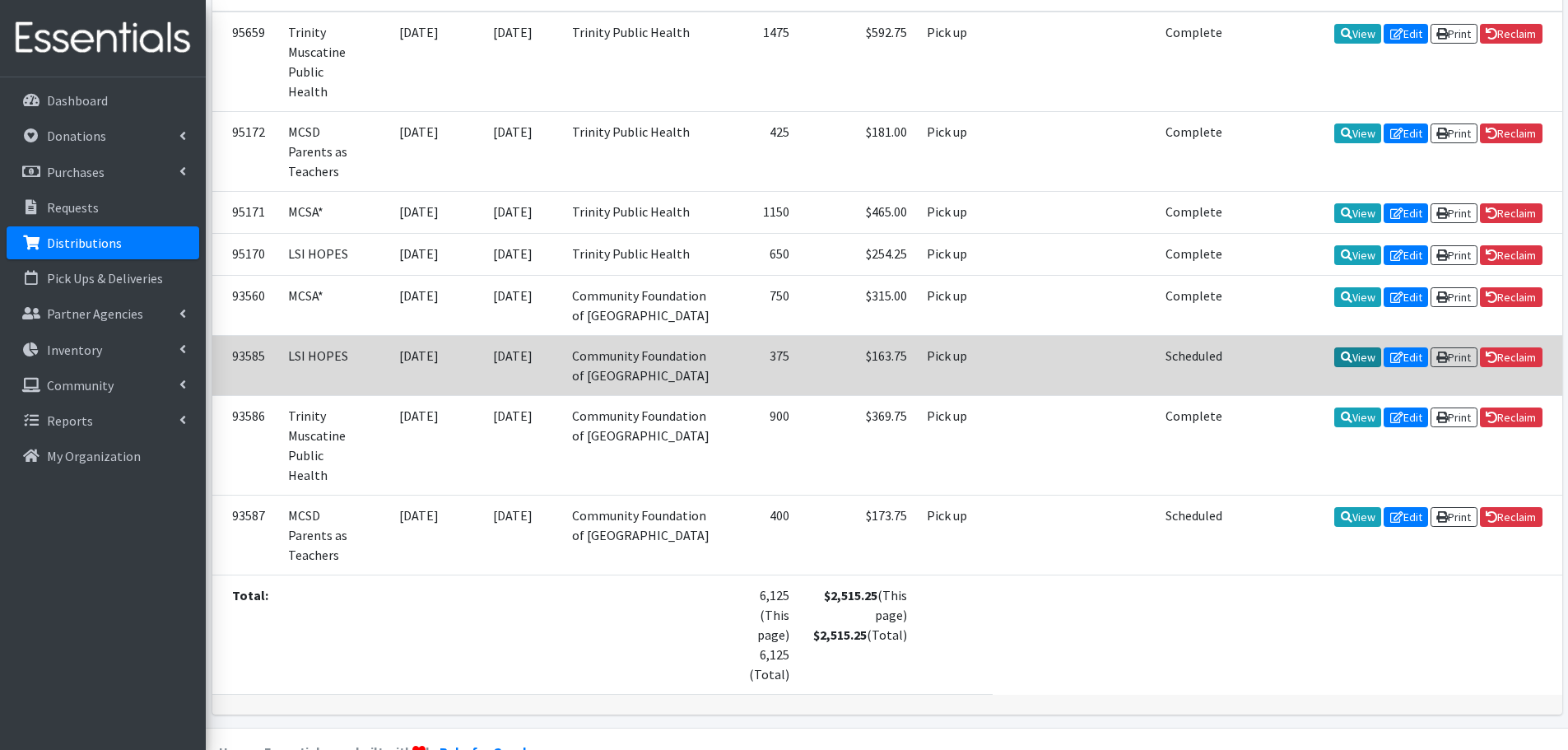
click at [1348, 347] on link "View" at bounding box center [1358, 357] width 47 height 20
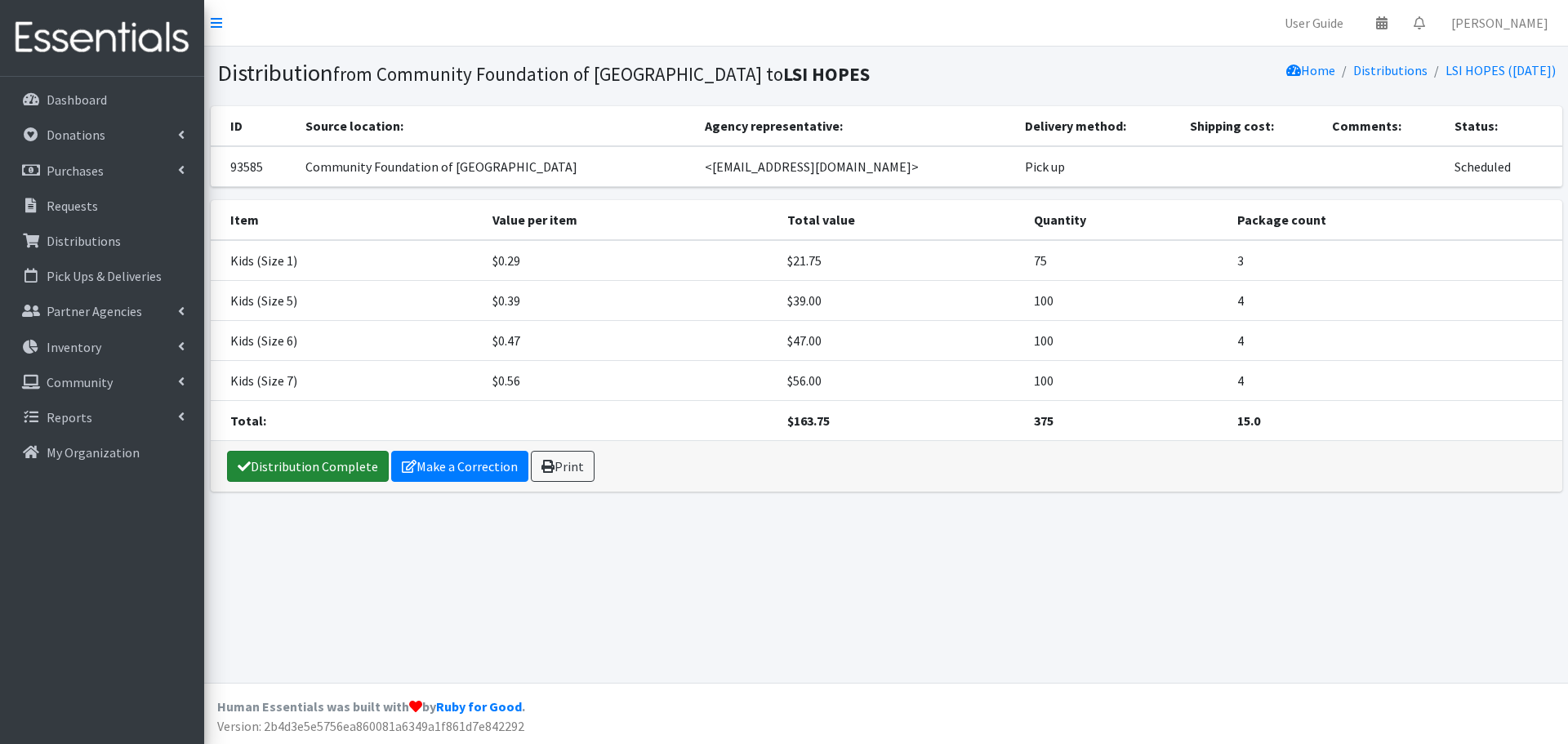
click at [267, 466] on link "Distribution Complete" at bounding box center [308, 466] width 162 height 31
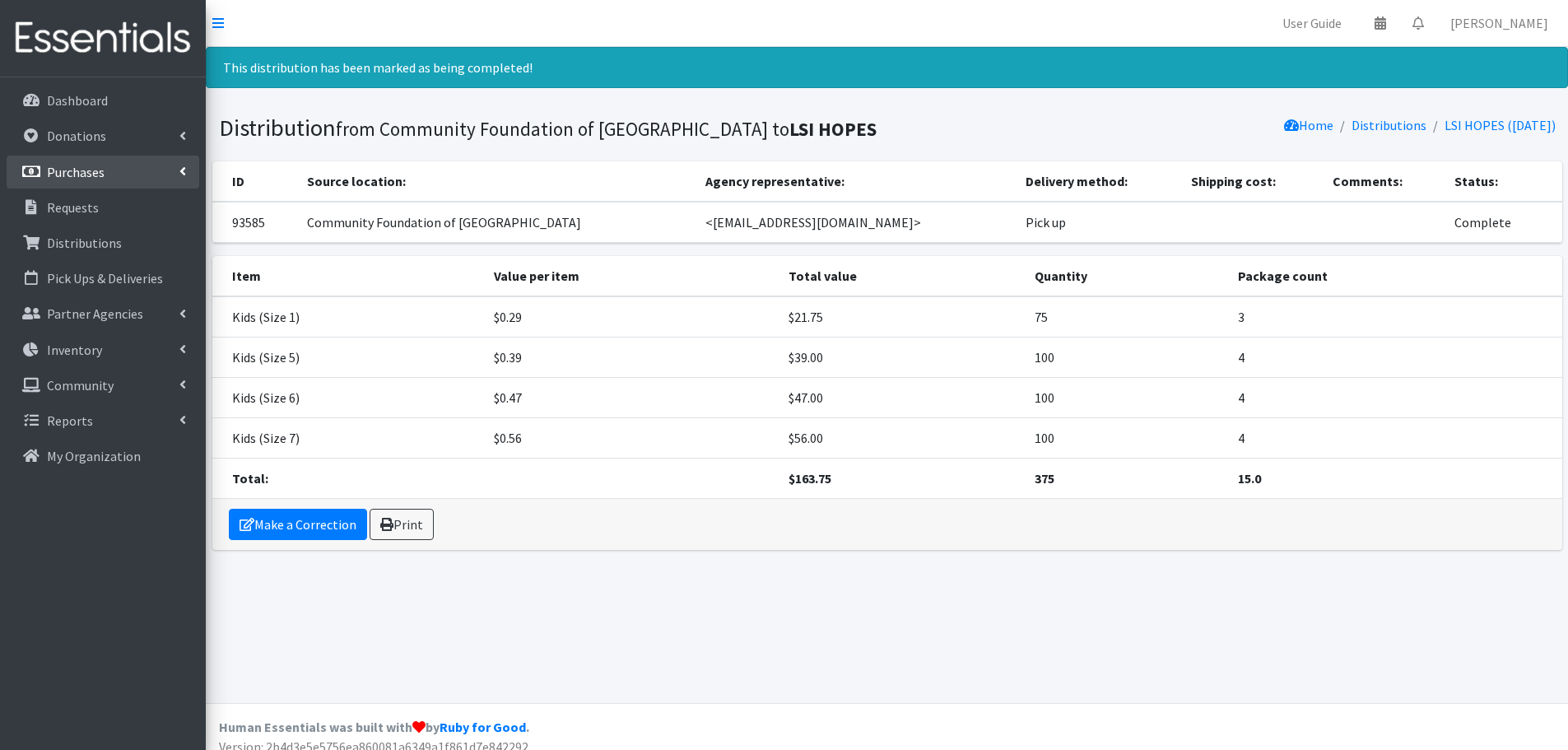
click at [92, 174] on p "Purchases" at bounding box center [76, 172] width 57 height 16
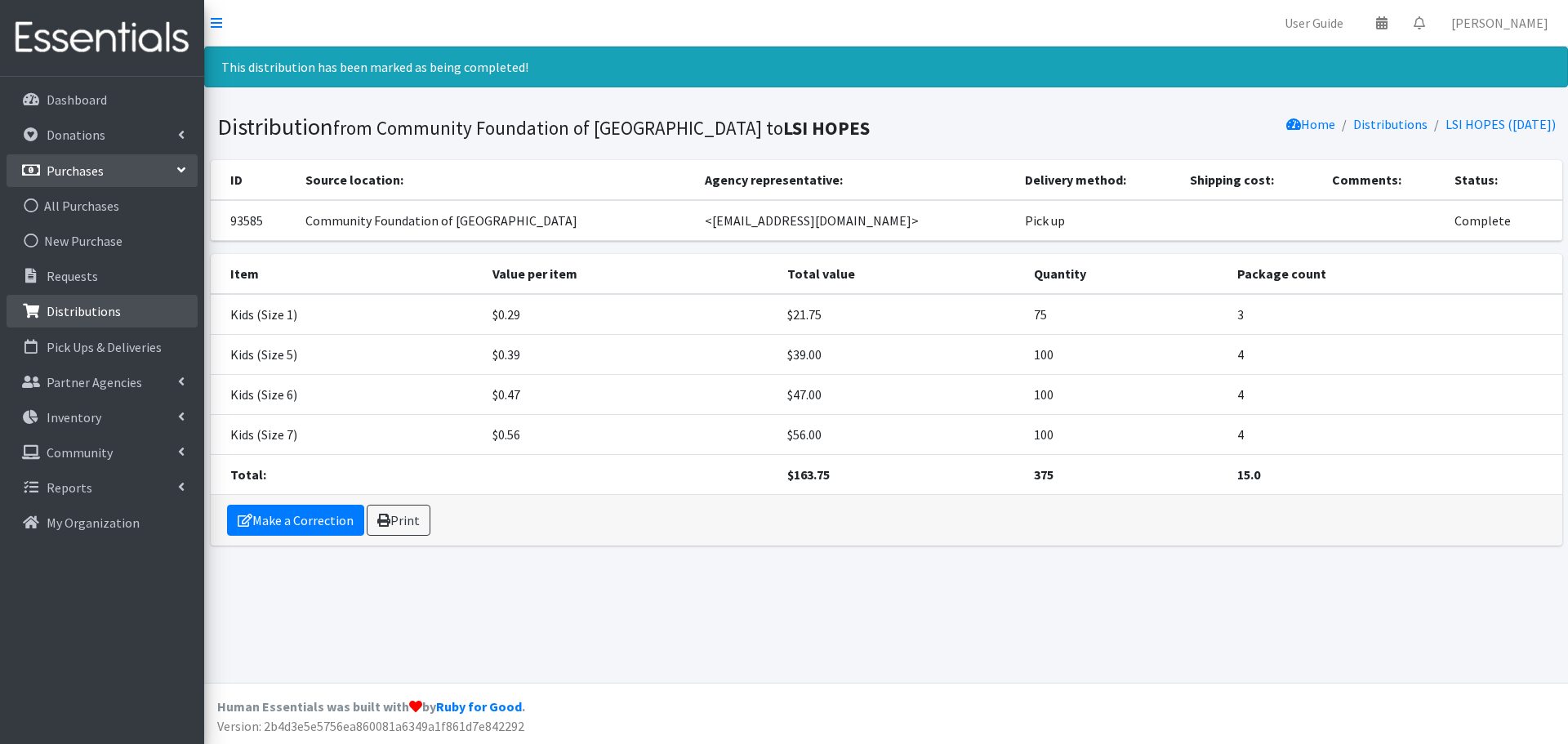
click at [91, 317] on p "Distributions" at bounding box center [84, 311] width 74 height 16
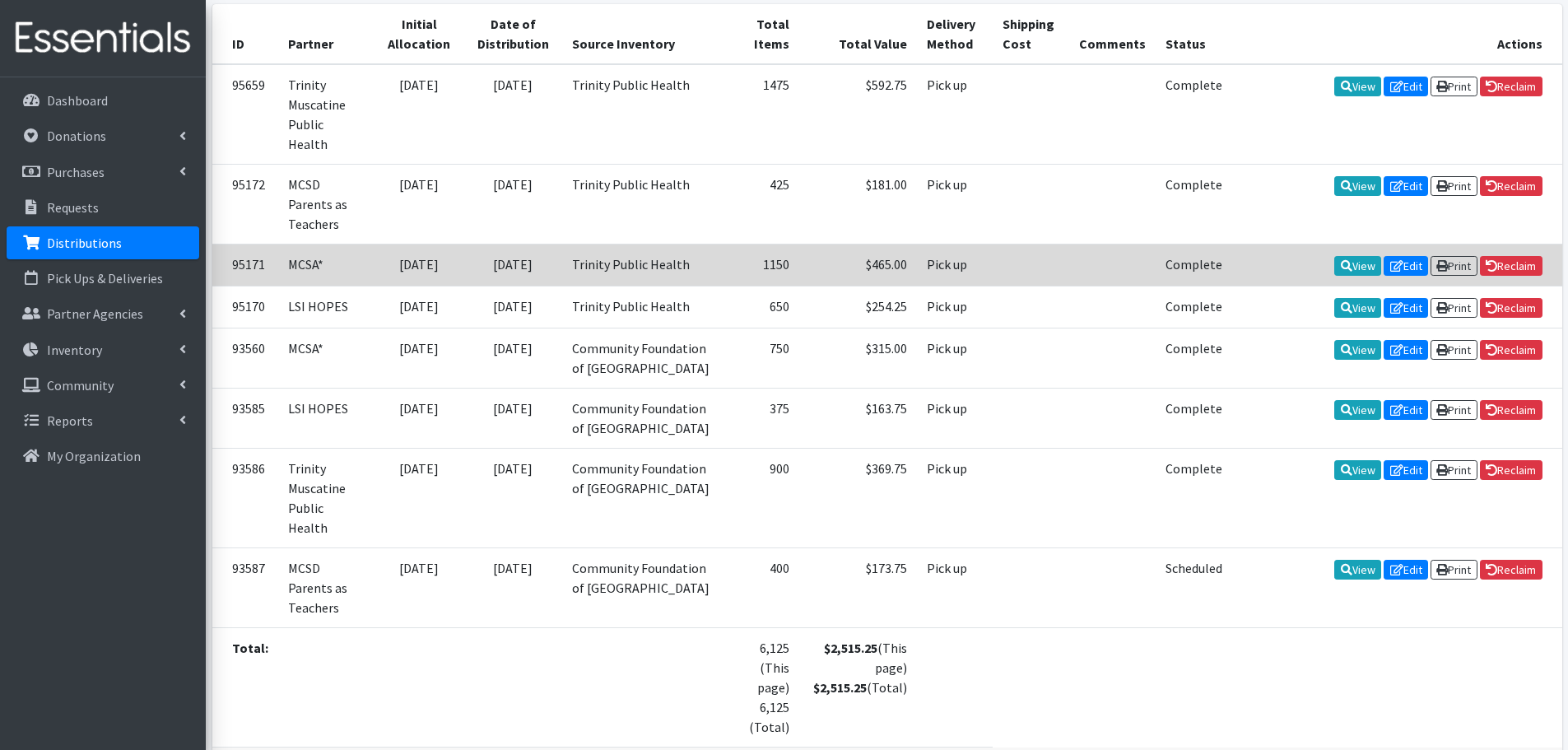
scroll to position [329, 0]
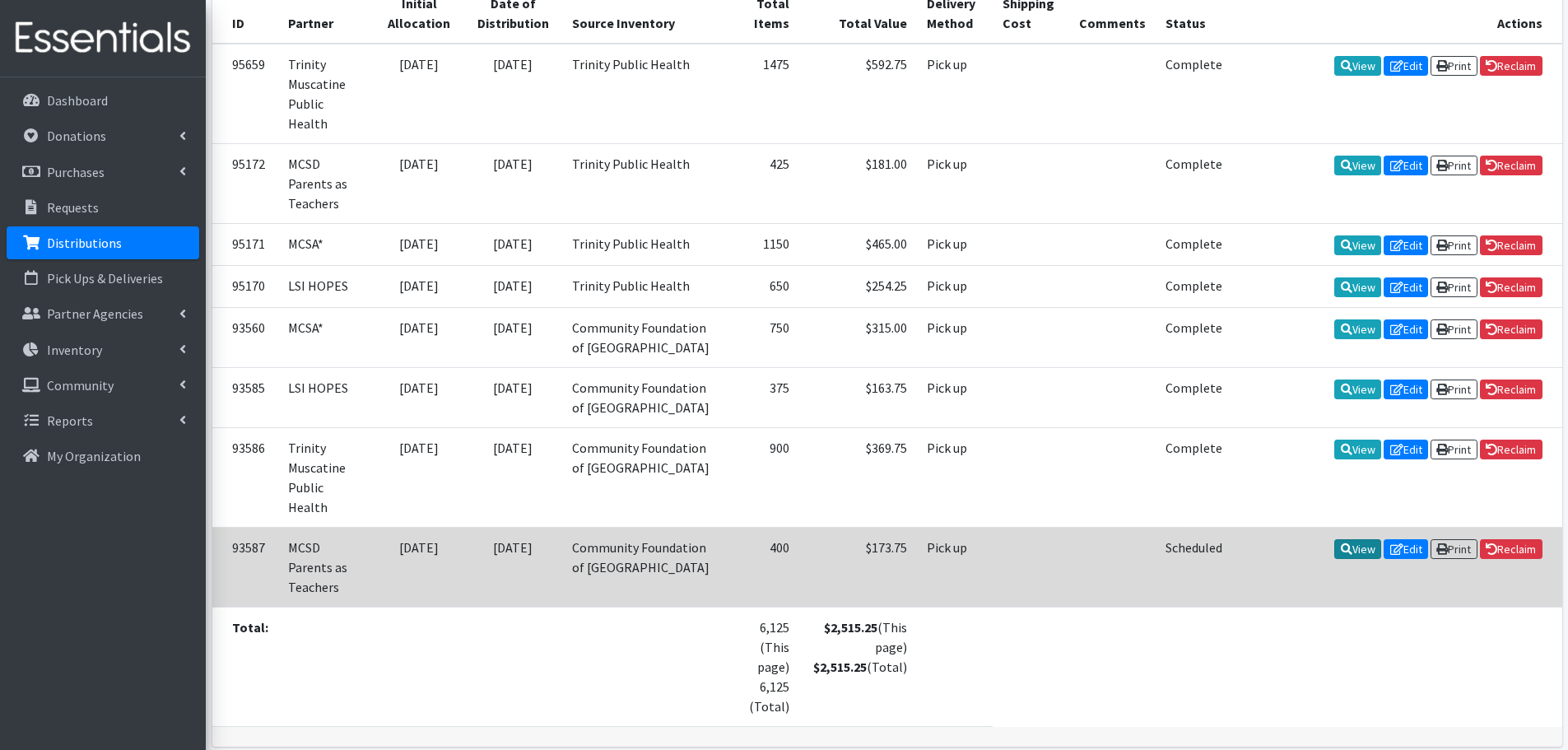
click at [1342, 543] on icon at bounding box center [1347, 549] width 11 height 11
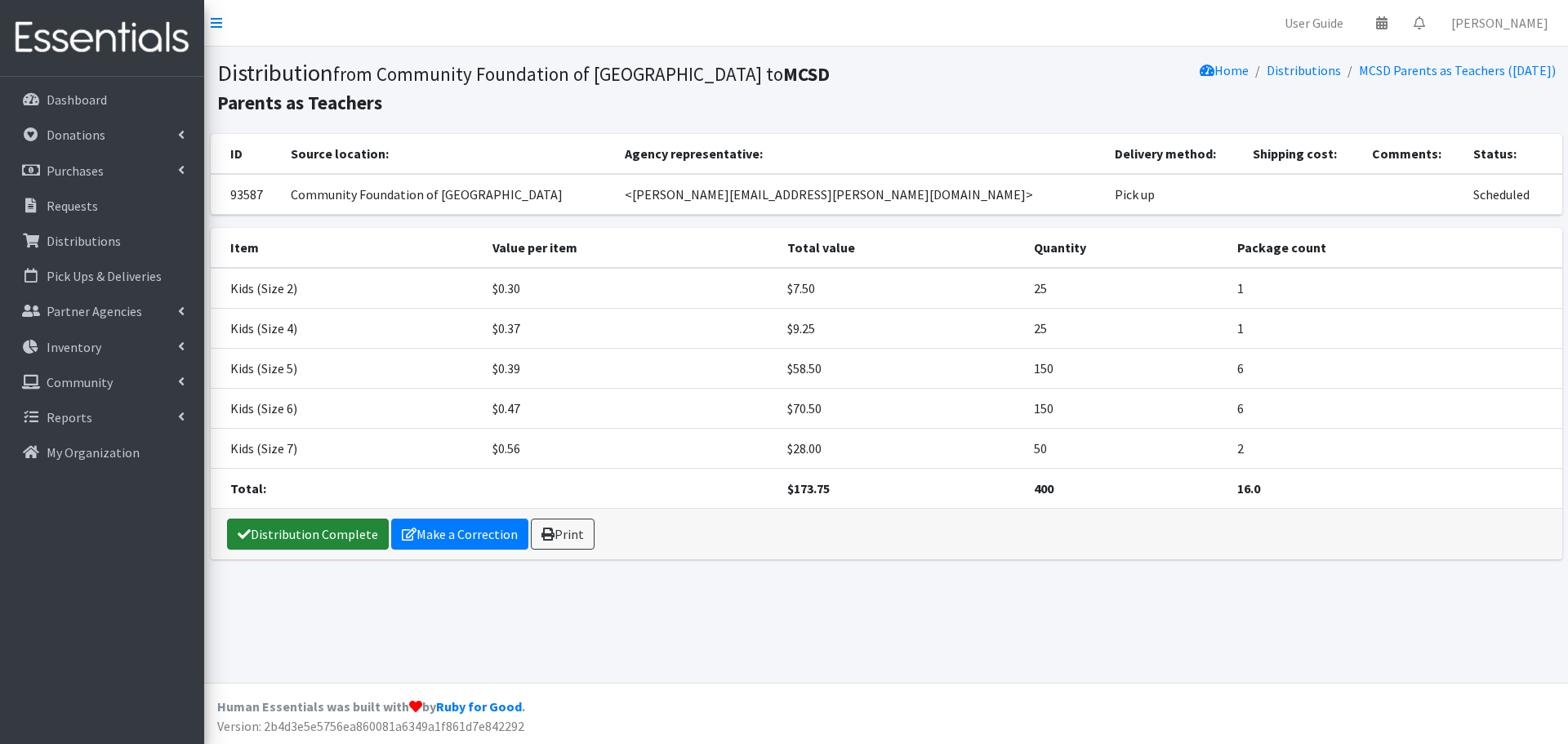
click at [325, 524] on link "Distribution Complete" at bounding box center [308, 534] width 162 height 31
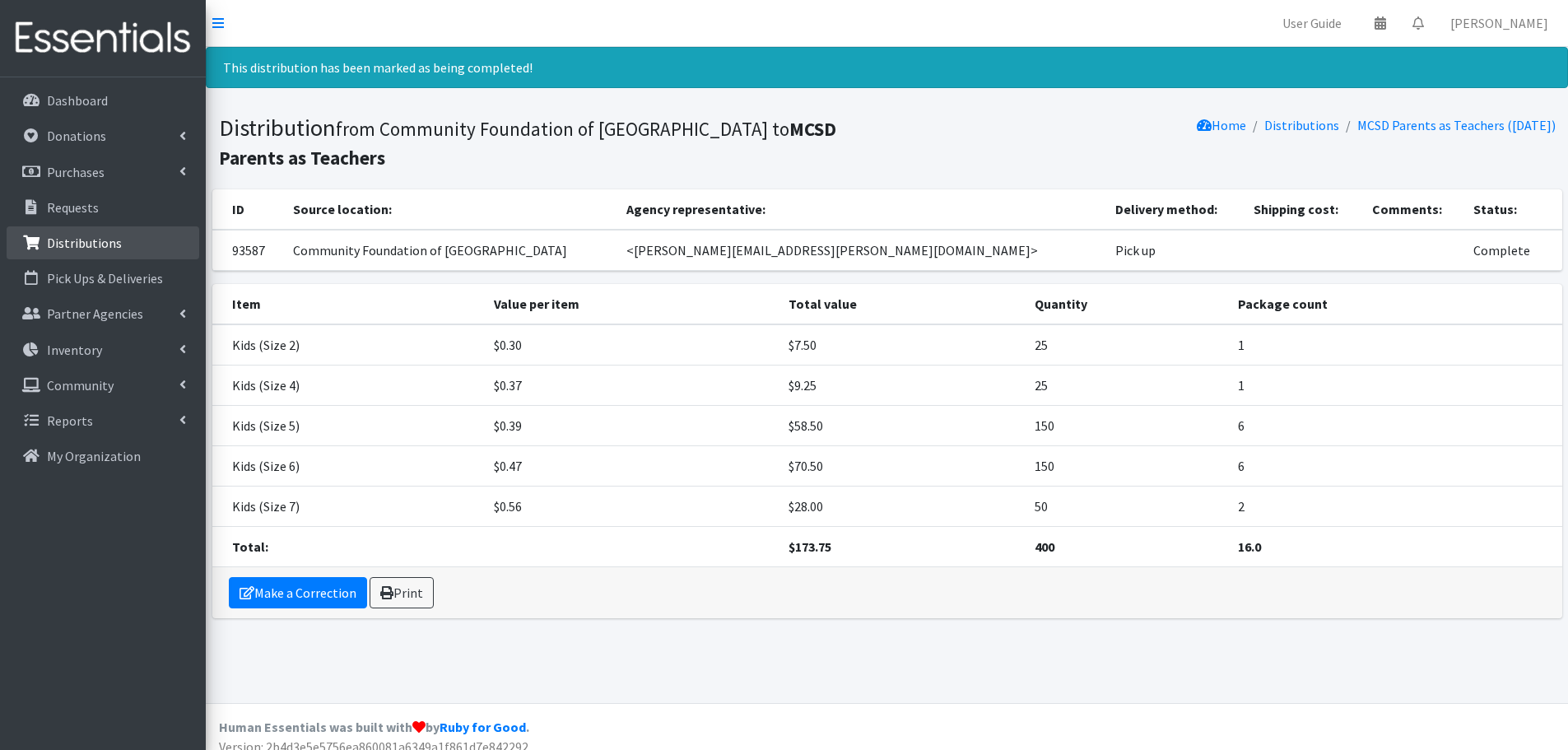
click at [106, 245] on p "Distributions" at bounding box center [84, 242] width 75 height 16
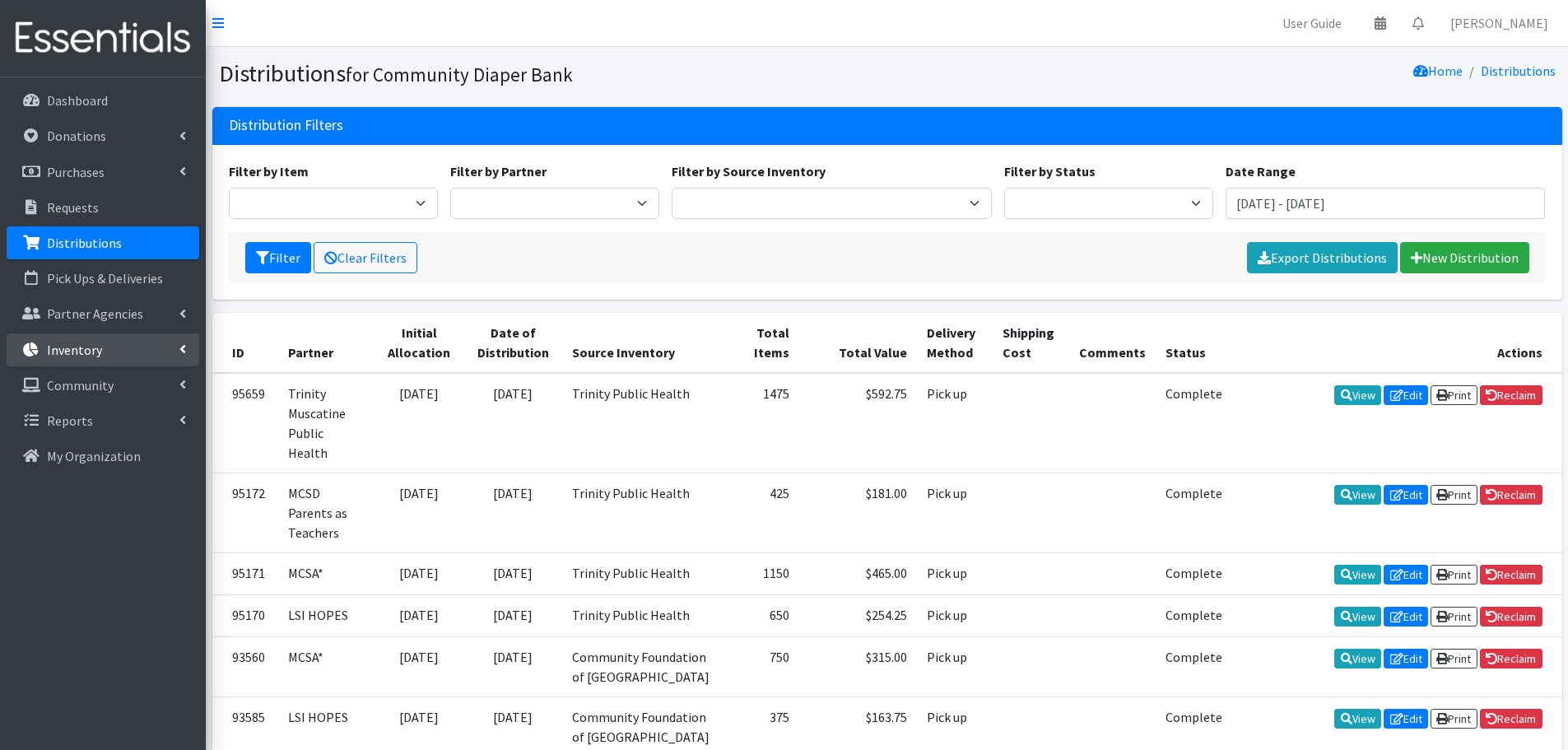
click at [86, 350] on p "Inventory" at bounding box center [75, 350] width 56 height 16
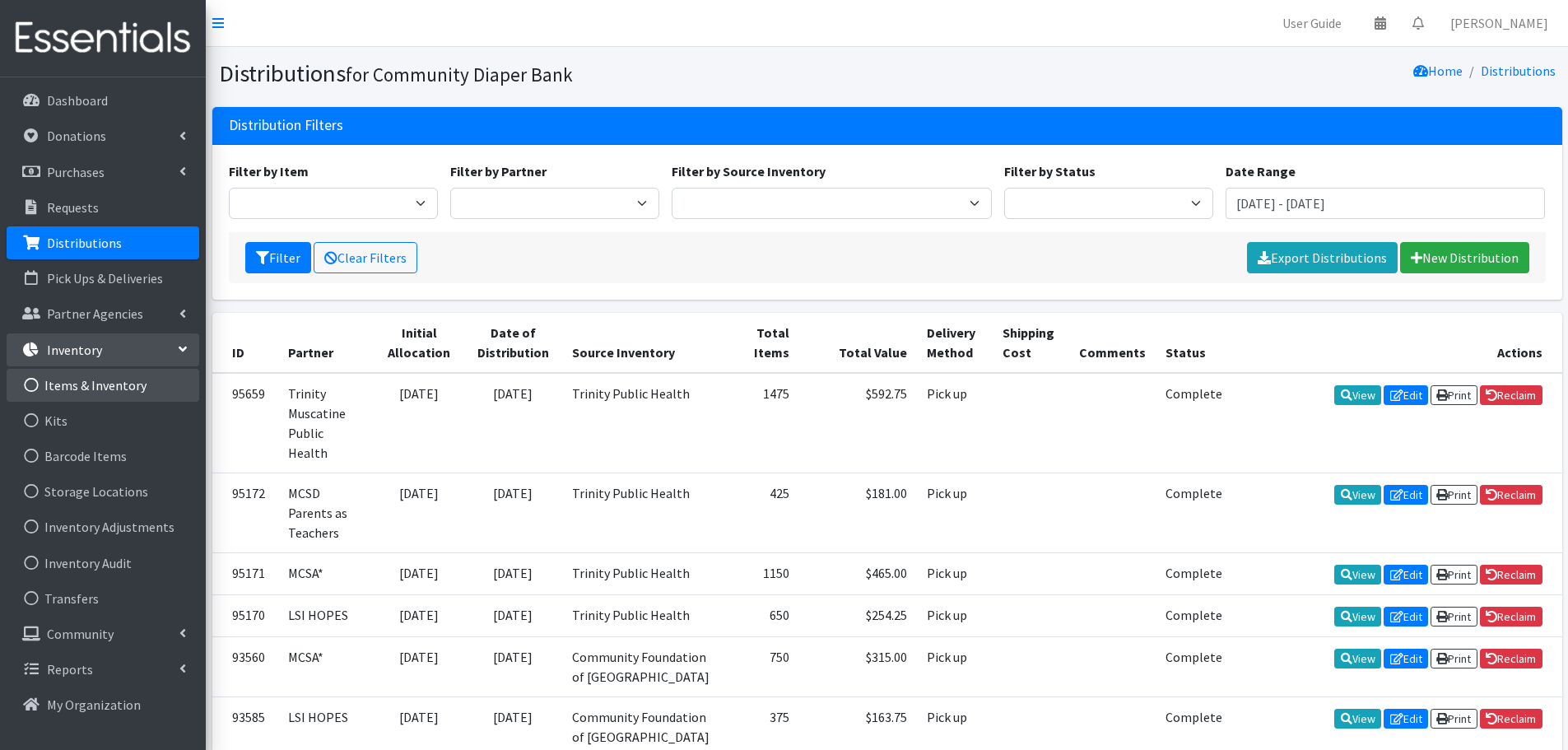
click at [89, 391] on link "Items & Inventory" at bounding box center [103, 385] width 193 height 33
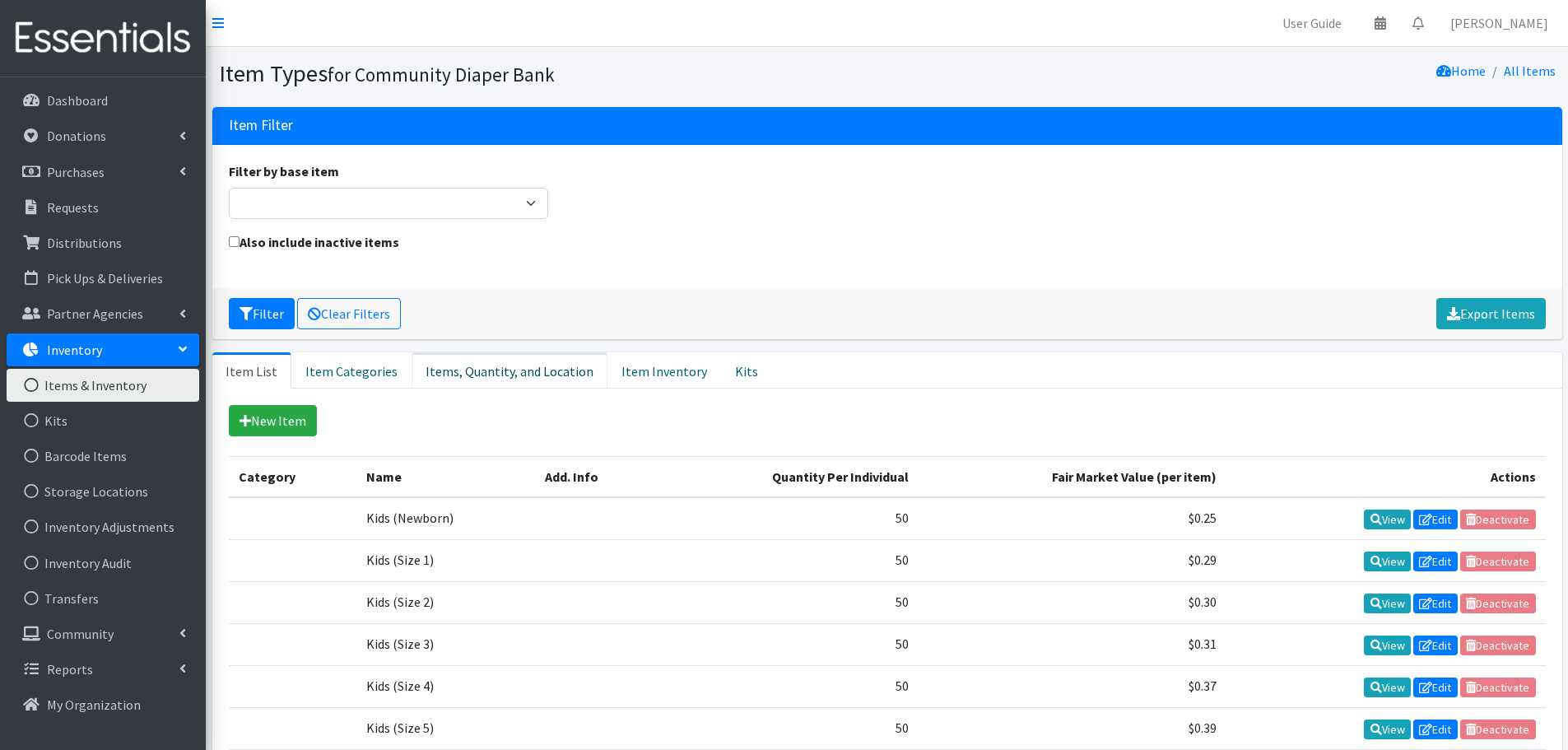
click at [460, 376] on link "Items, Quantity, and Location" at bounding box center [510, 371] width 196 height 36
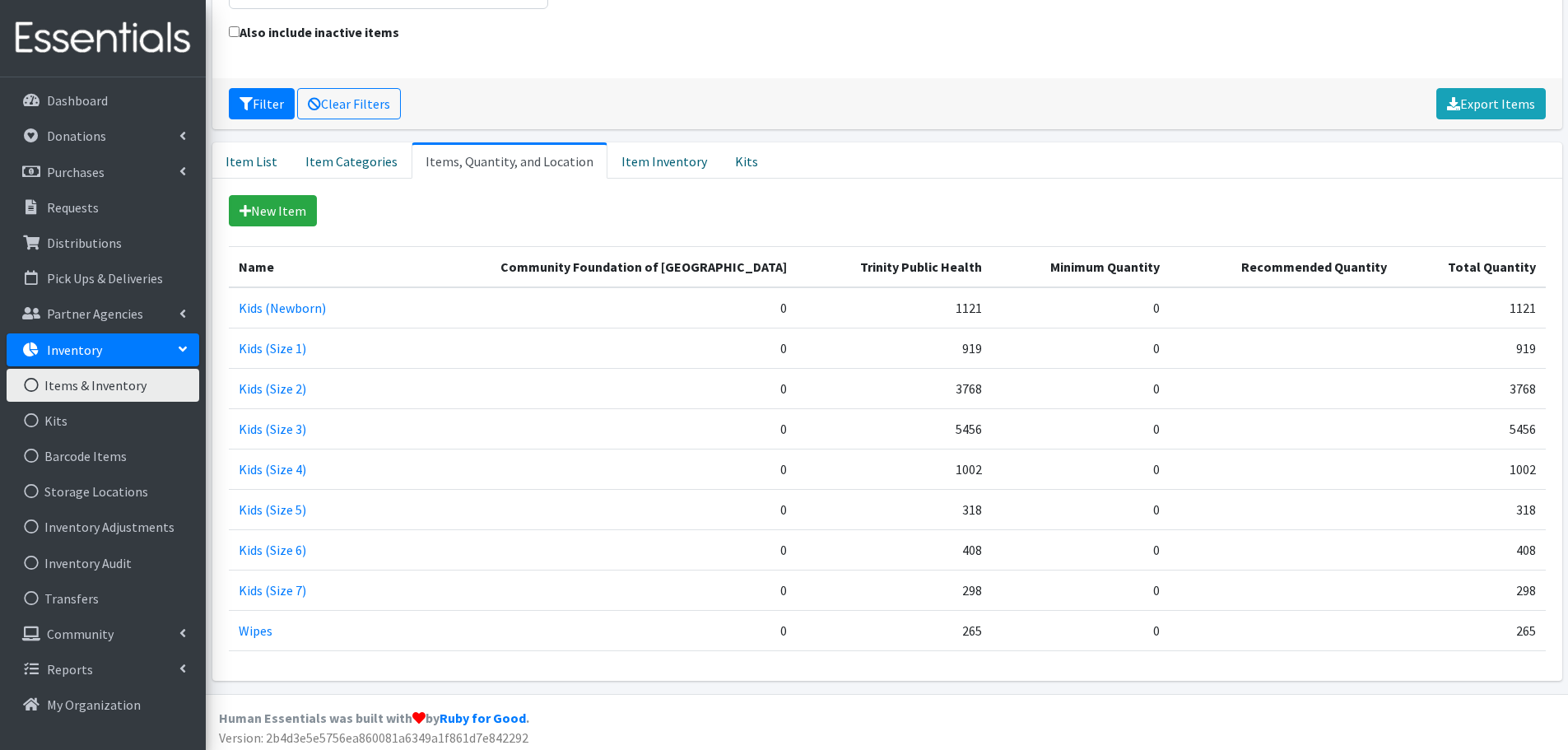
scroll to position [215, 0]
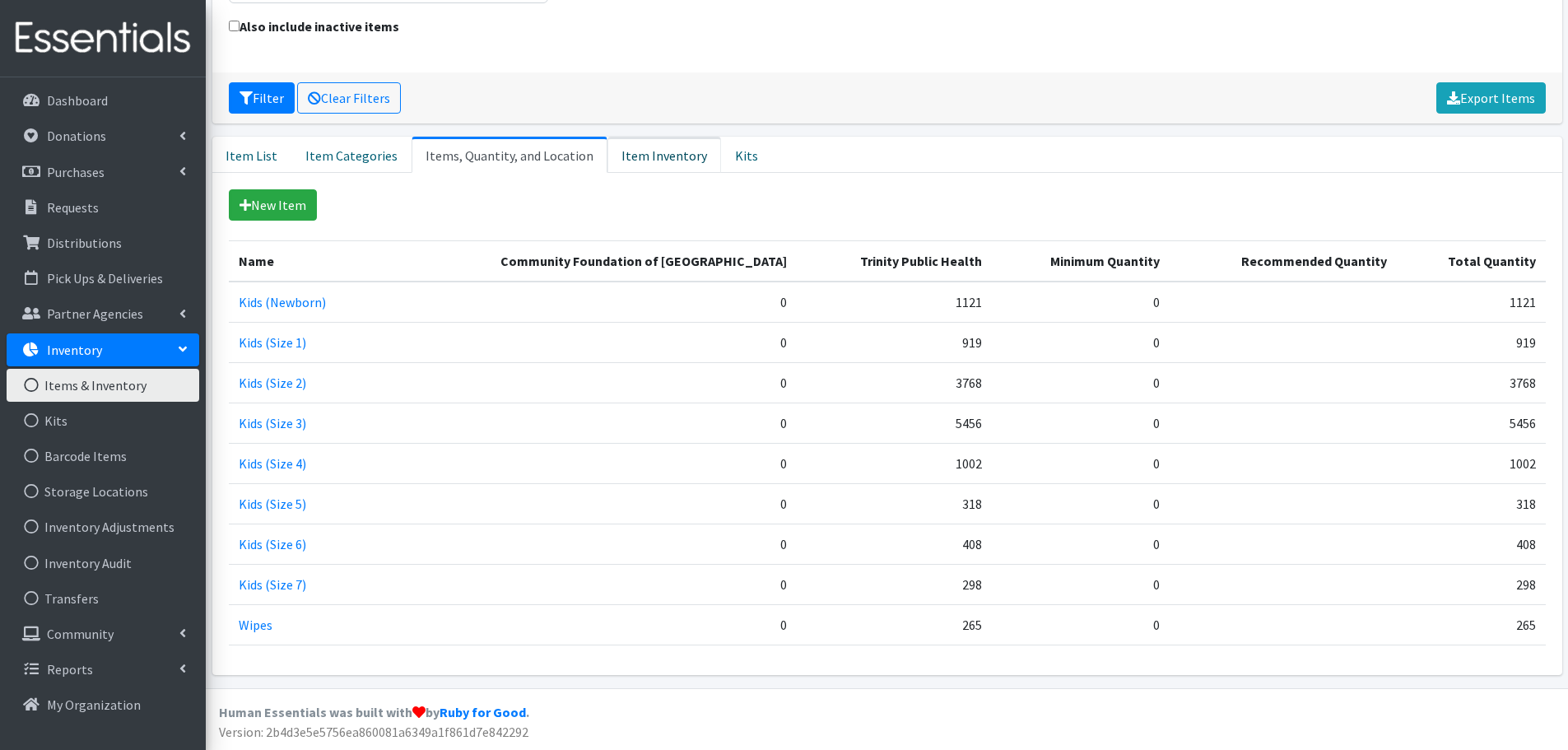
click at [654, 154] on link "Item Inventory" at bounding box center [664, 155] width 114 height 36
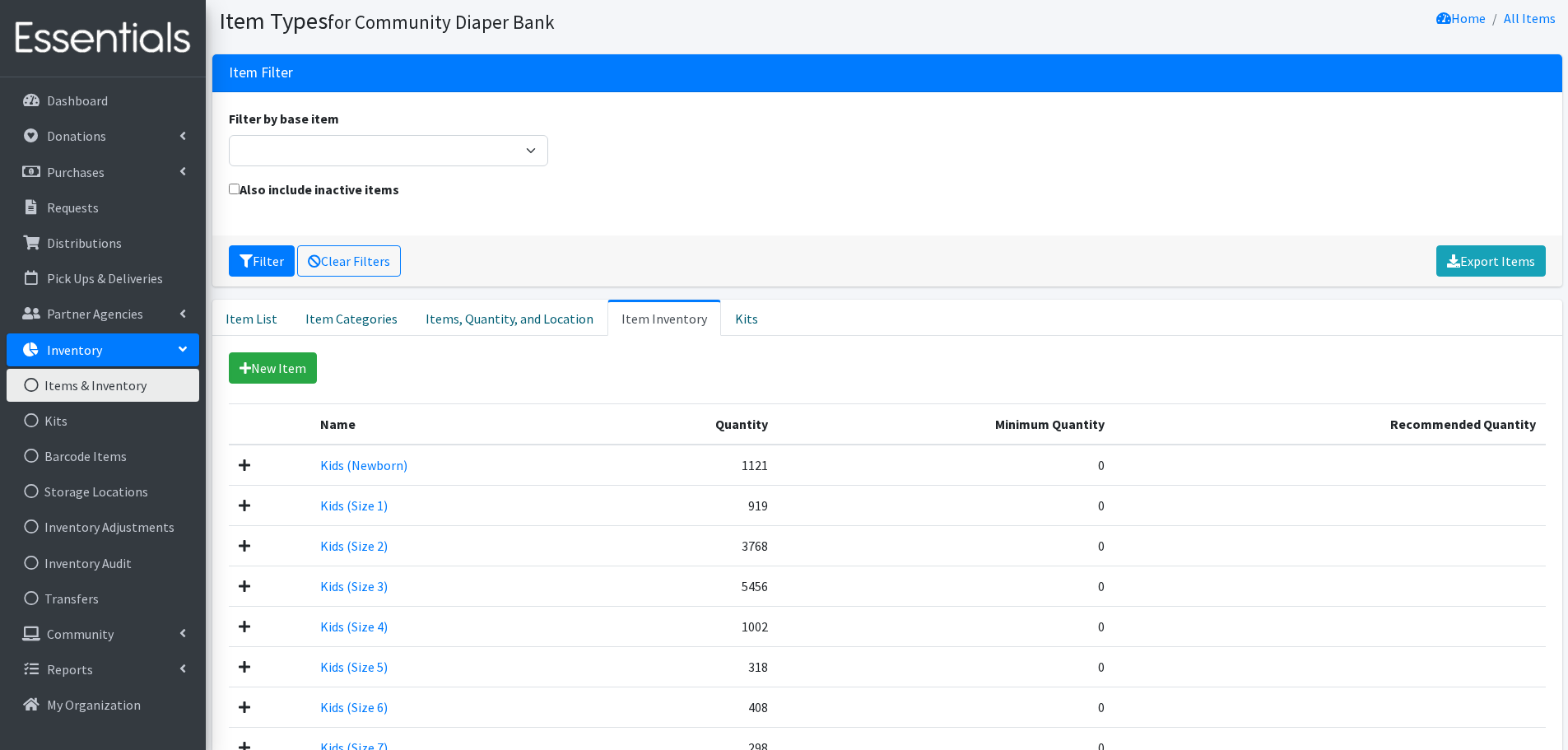
scroll to position [0, 0]
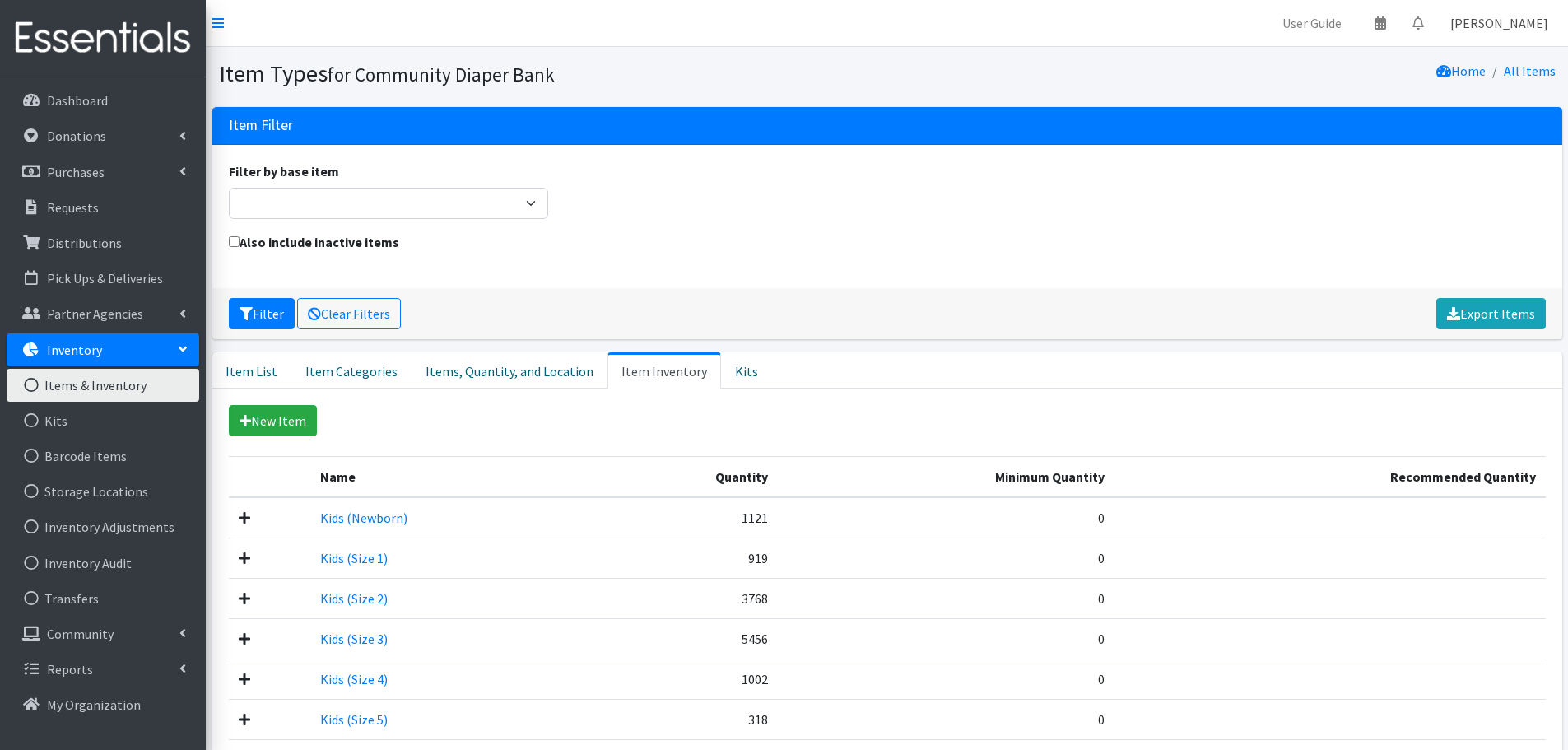
click at [1518, 19] on link "[PERSON_NAME]" at bounding box center [1499, 23] width 124 height 33
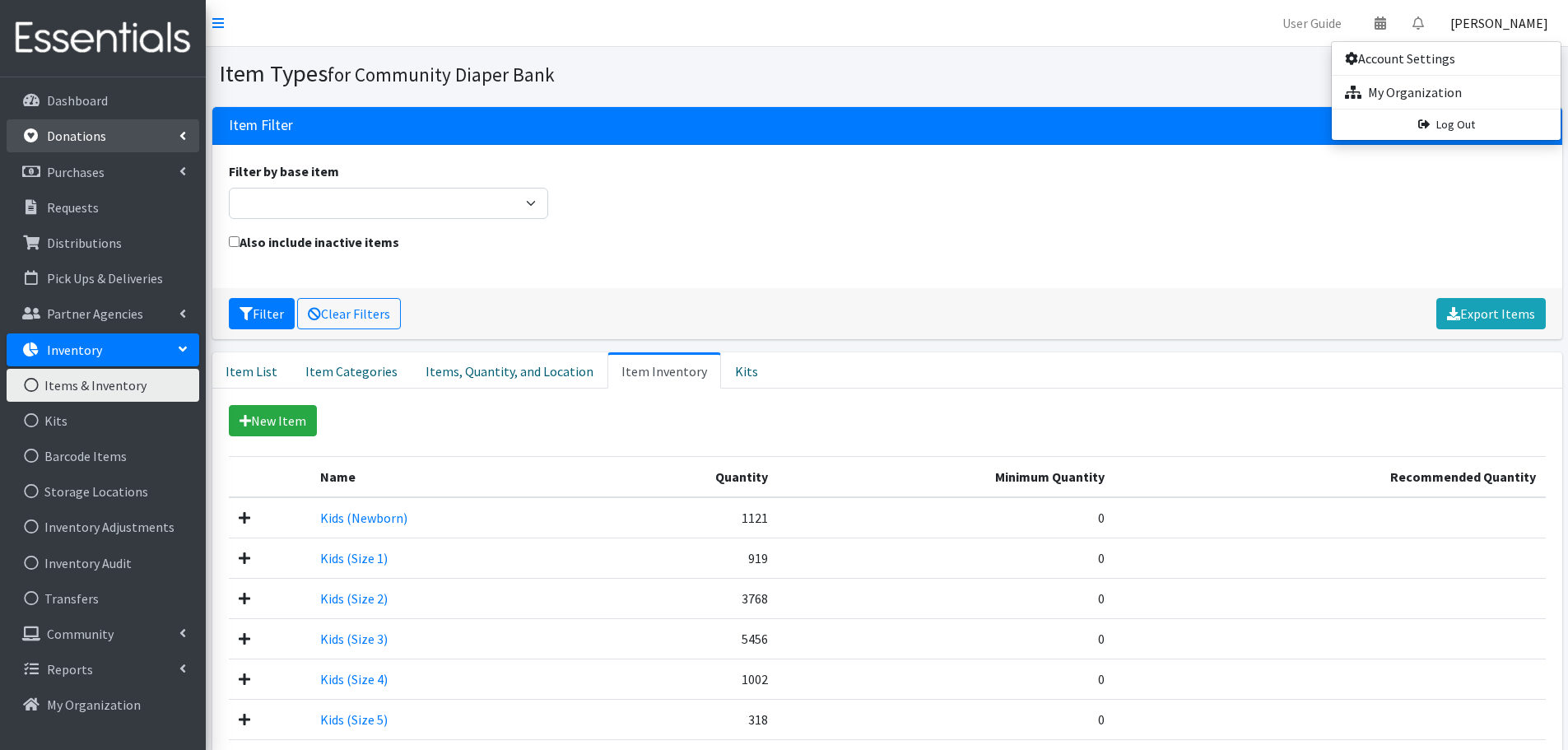
click at [84, 138] on p "Donations" at bounding box center [76, 135] width 59 height 16
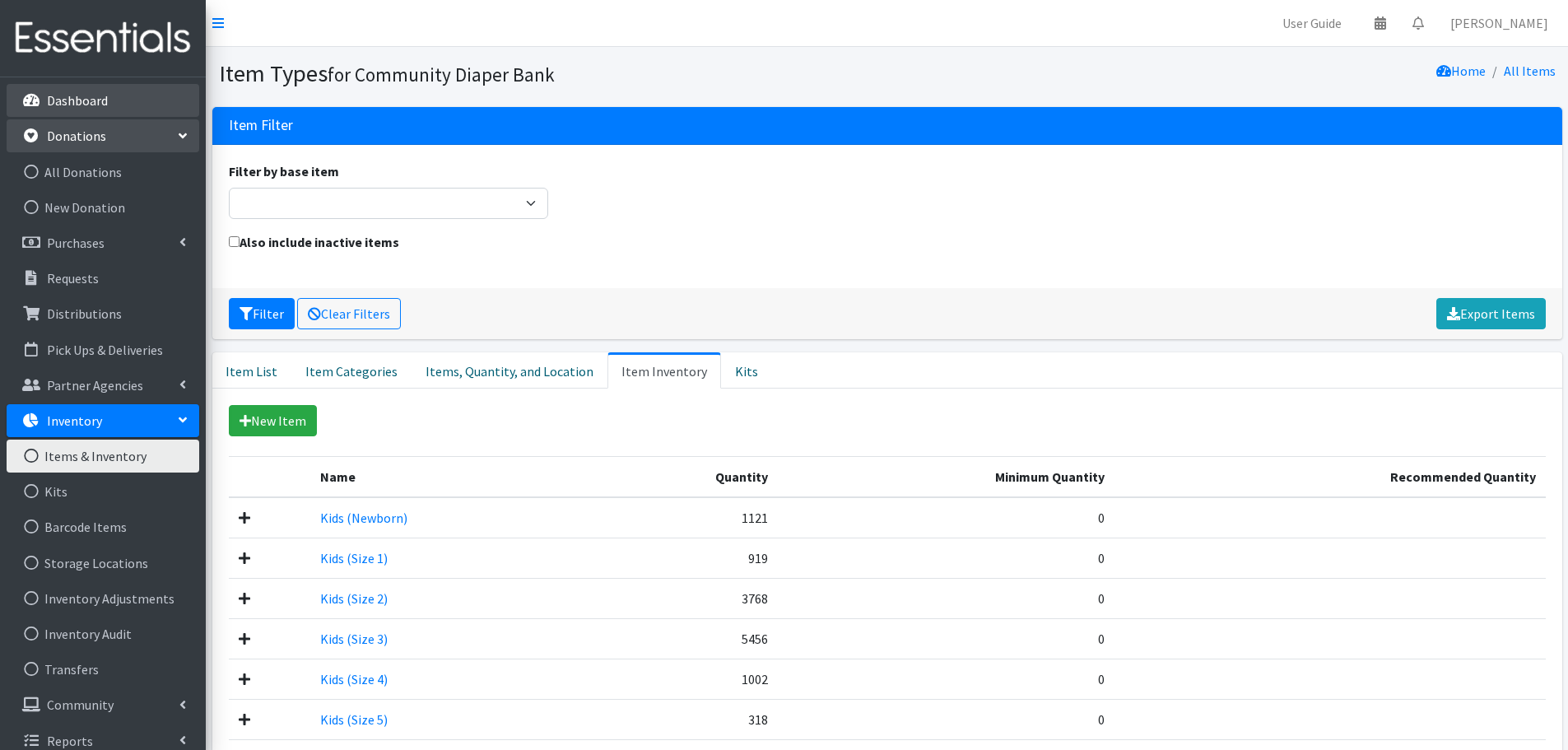
click at [88, 107] on p "Dashboard" at bounding box center [77, 100] width 61 height 16
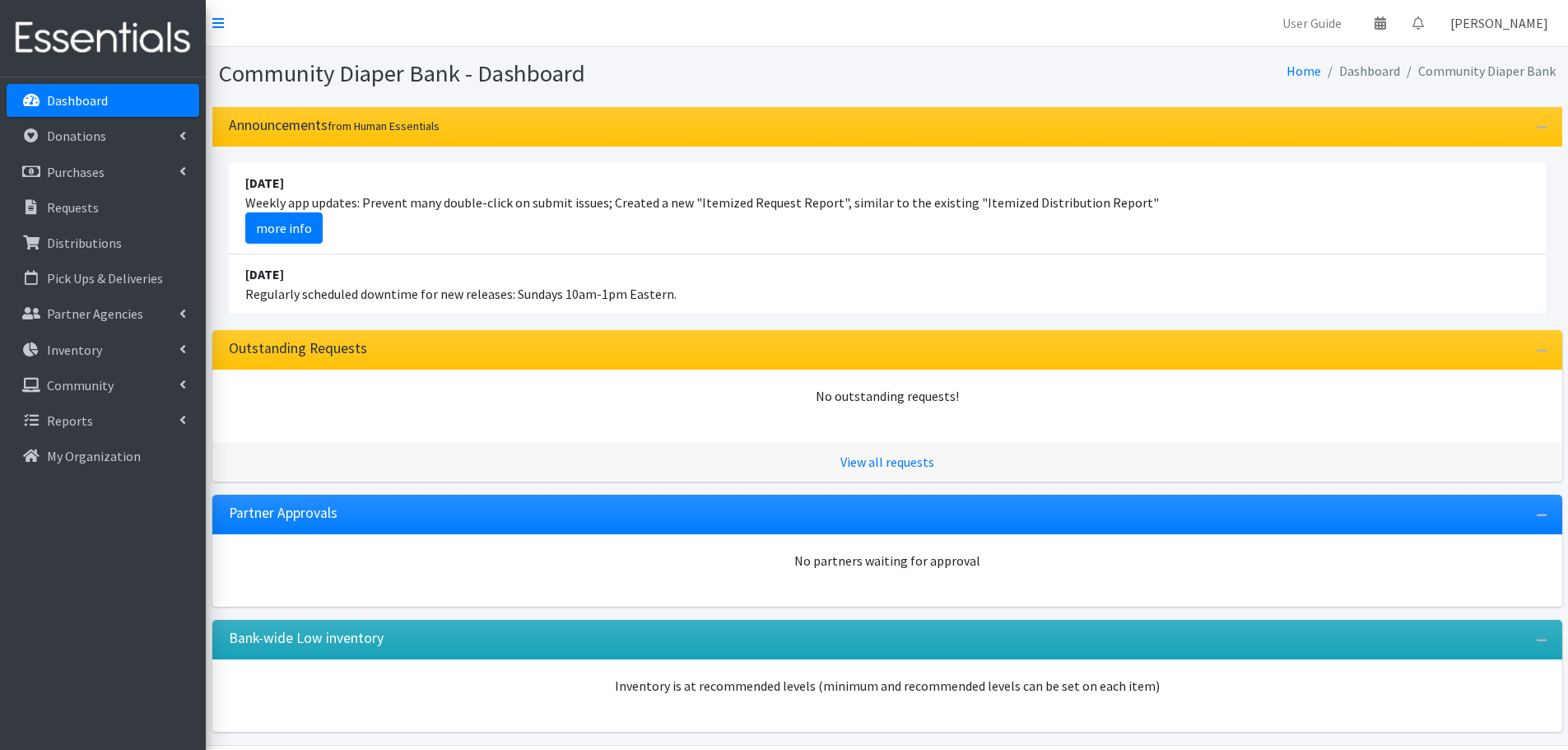
click at [1514, 23] on link "[PERSON_NAME]" at bounding box center [1499, 23] width 124 height 33
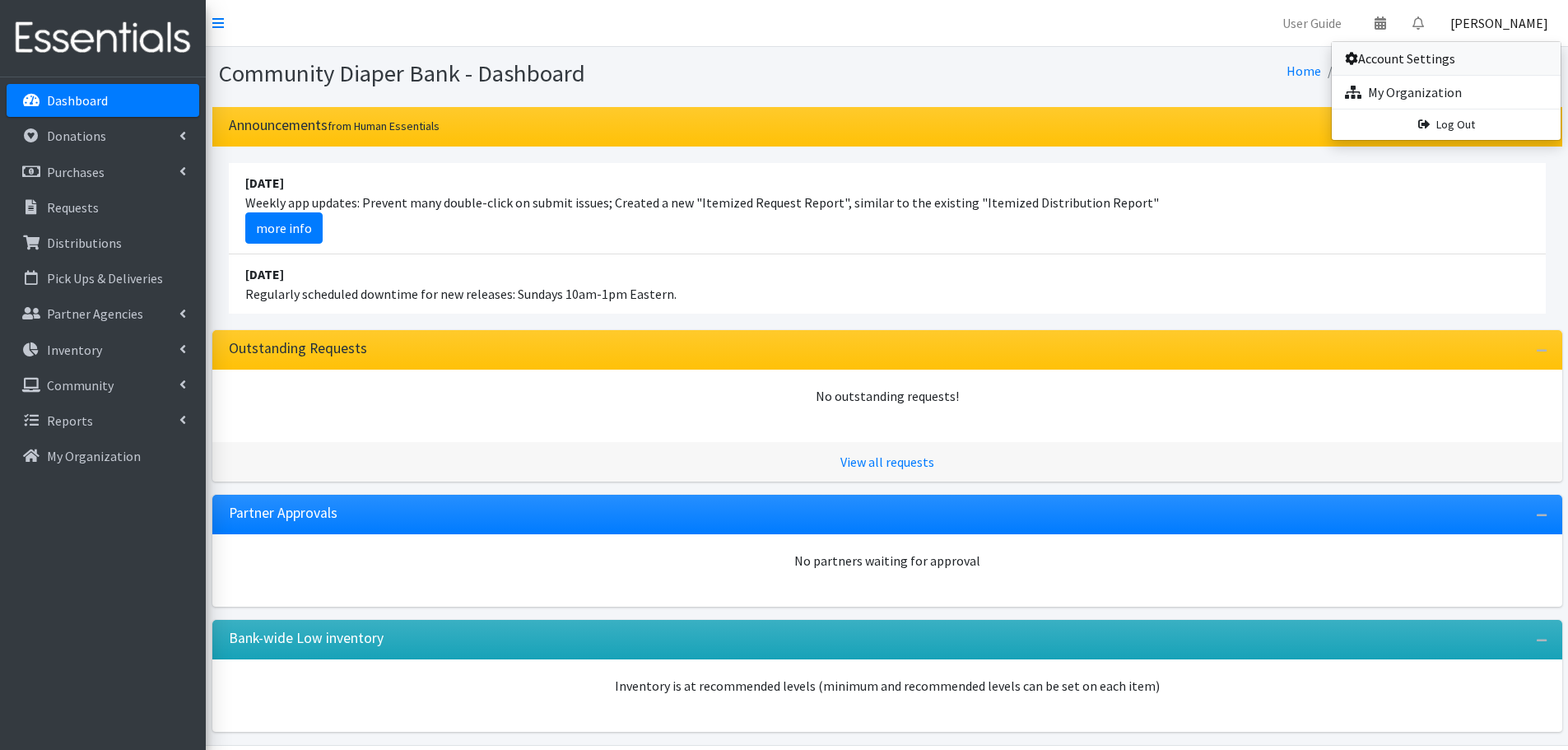
click at [1486, 58] on link "Account Settings" at bounding box center [1446, 58] width 229 height 33
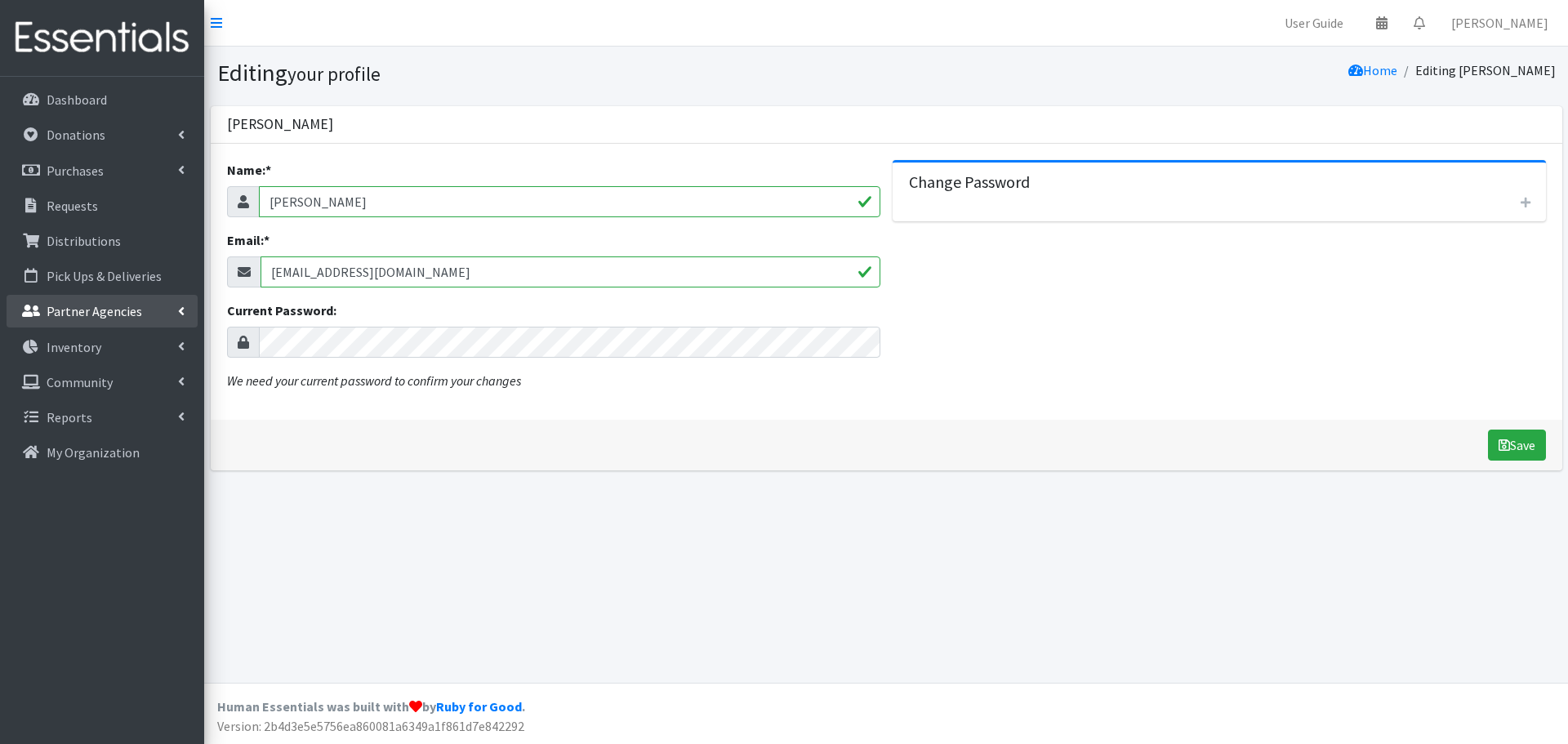
click at [77, 317] on p "Partner Agencies" at bounding box center [94, 311] width 96 height 16
click at [77, 350] on link "All Partners" at bounding box center [102, 347] width 191 height 33
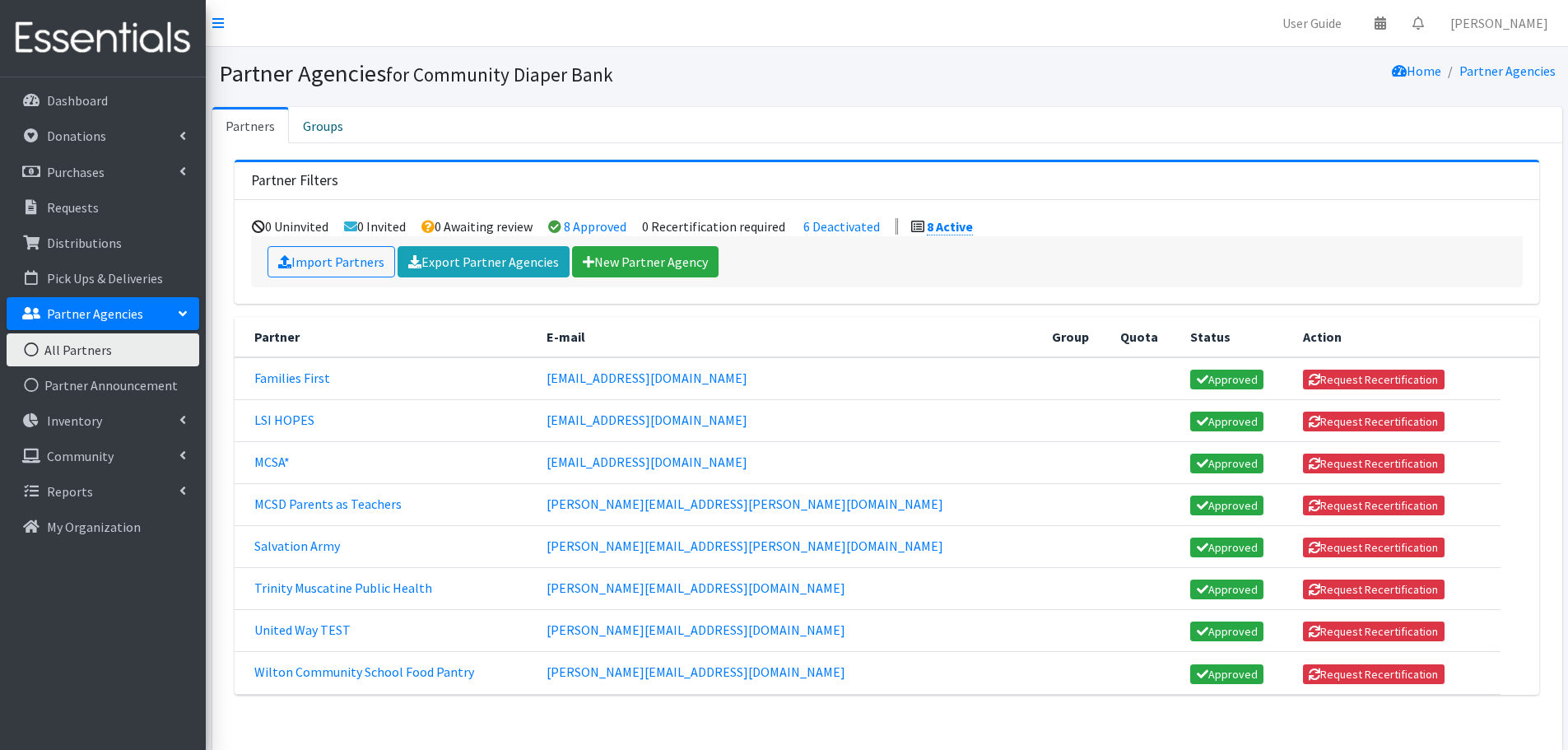
scroll to position [82, 0]
